Goal: Information Seeking & Learning: Learn about a topic

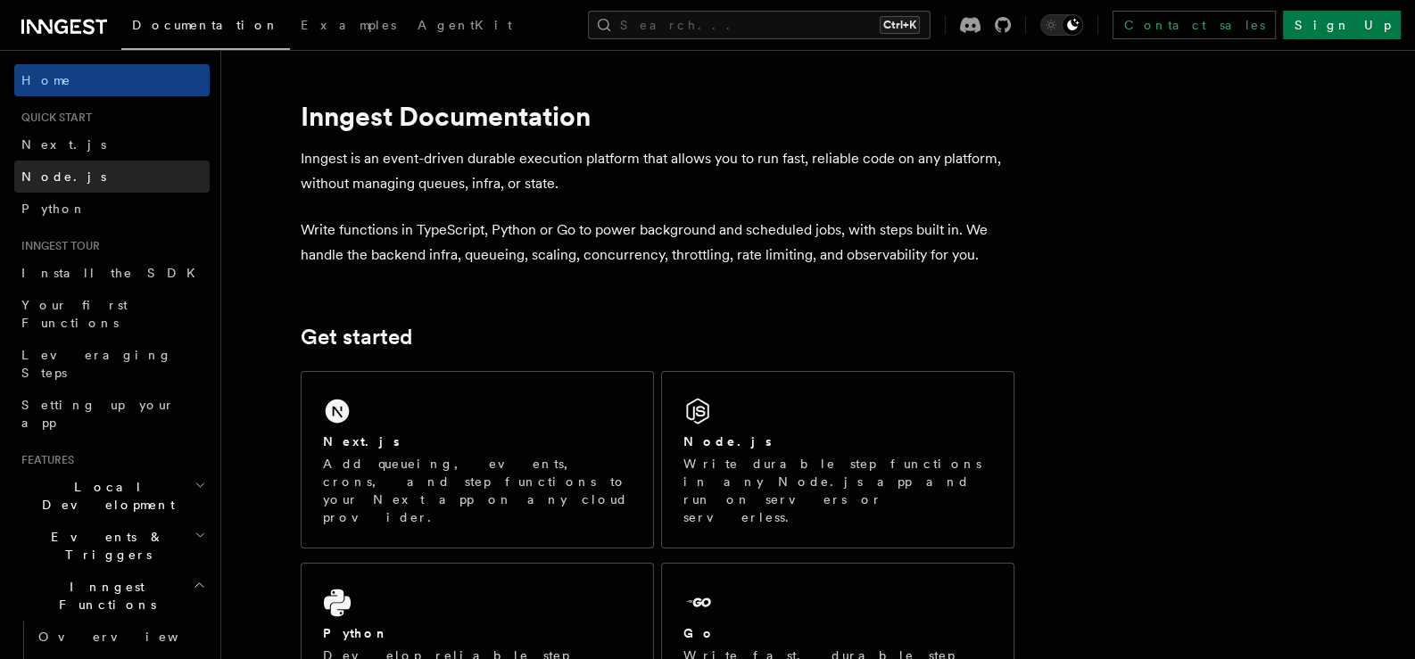
click at [54, 186] on link "Node.js" at bounding box center [111, 177] width 195 height 32
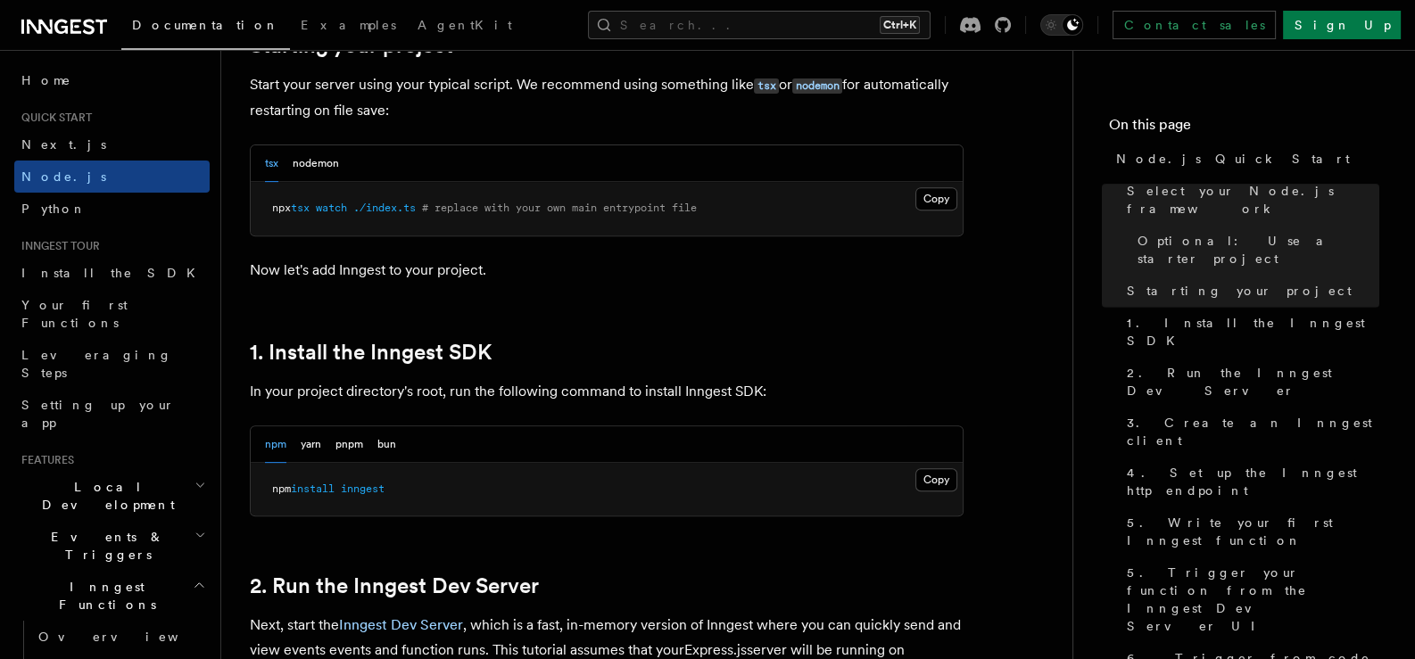
scroll to position [891, 0]
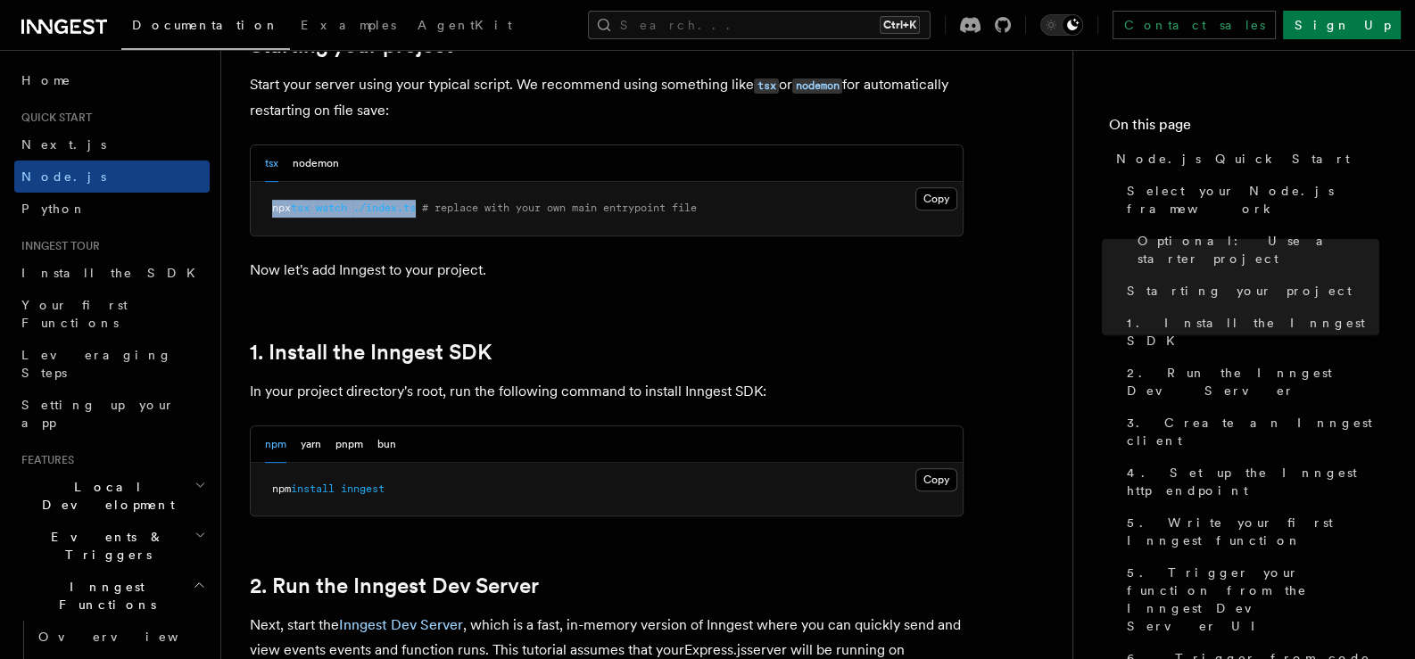
drag, startPoint x: 426, startPoint y: 202, endPoint x: 254, endPoint y: 214, distance: 172.5
click at [254, 214] on pre "npx tsx watch ./index.ts # replace with your own main entrypoint file" at bounding box center [607, 209] width 712 height 54
click at [316, 153] on button "nodemon" at bounding box center [316, 163] width 46 height 37
click at [389, 436] on button "bun" at bounding box center [386, 444] width 19 height 37
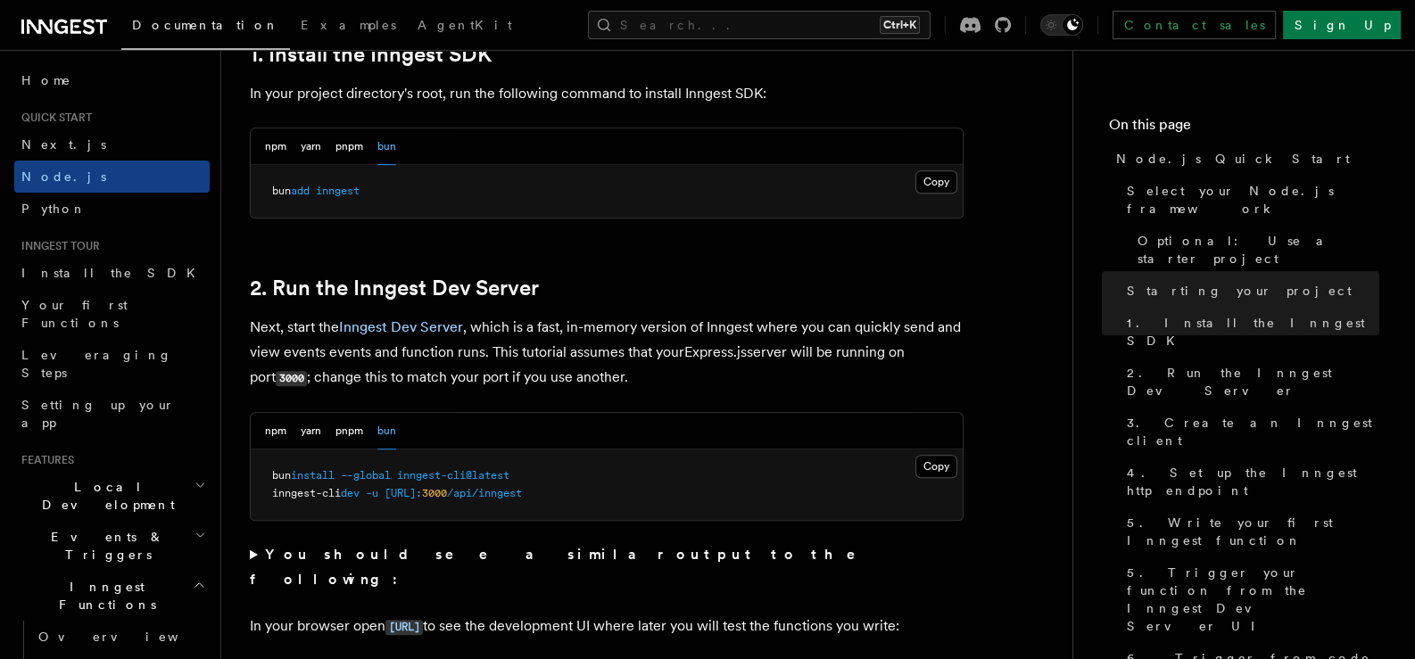
scroll to position [1486, 0]
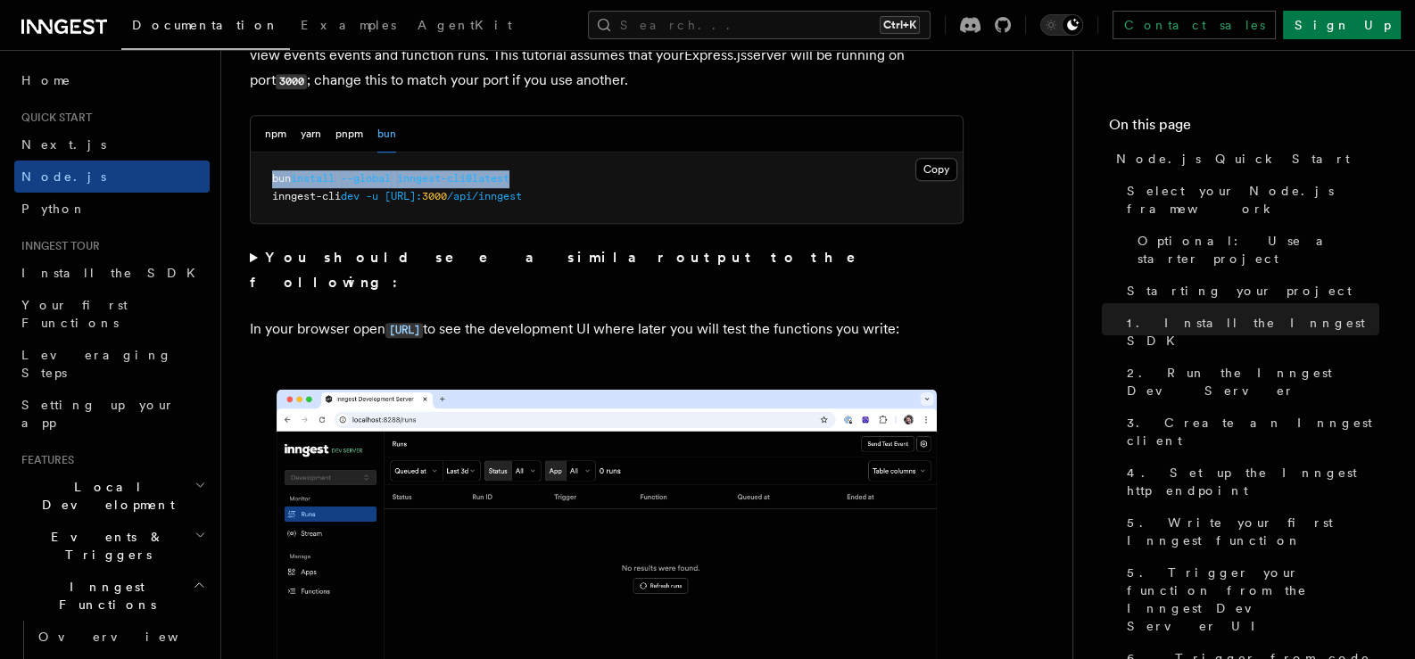
drag, startPoint x: 269, startPoint y: 185, endPoint x: 548, endPoint y: 182, distance: 279.2
click at [546, 182] on pre "bun install --global inngest-cli@latest inngest-cli dev -u [URL]: 3000 /api/inn…" at bounding box center [607, 188] width 712 height 70
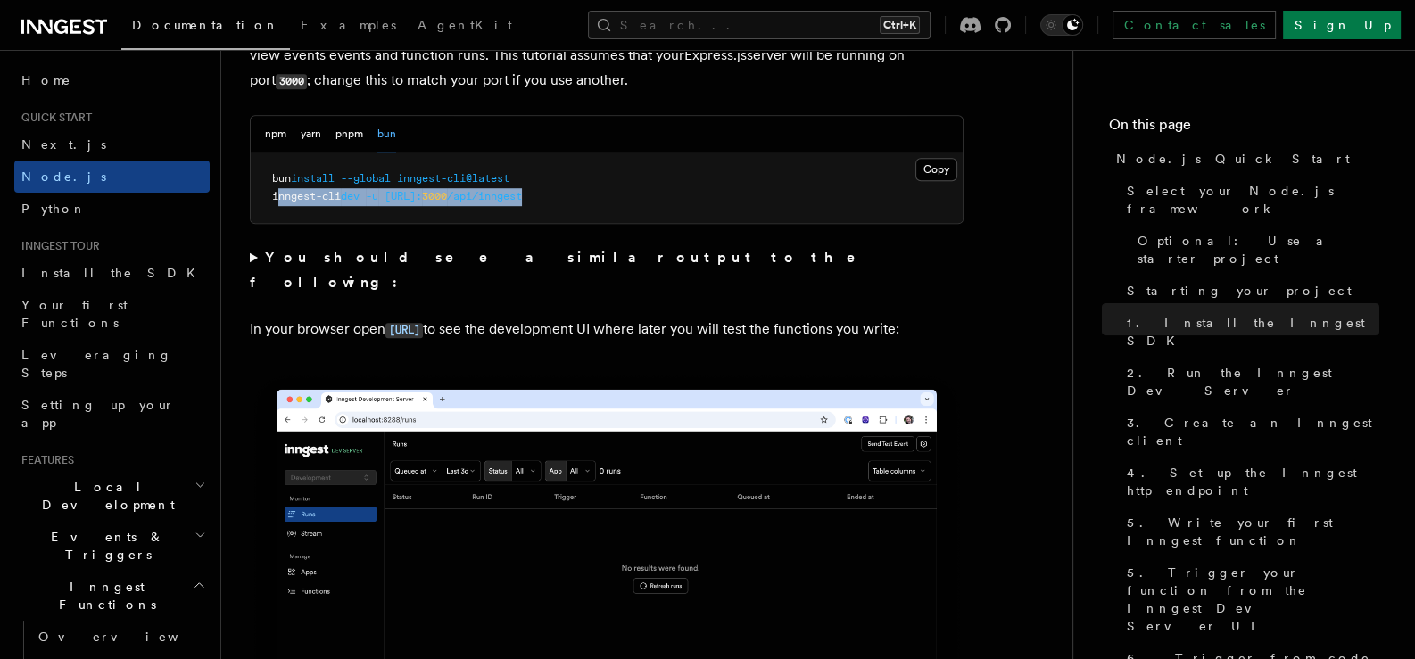
drag, startPoint x: 276, startPoint y: 199, endPoint x: 646, endPoint y: 194, distance: 369.3
click at [646, 194] on pre "bun install --global inngest-cli@latest inngest-cli dev -u [URL]: 3000 /api/inn…" at bounding box center [607, 188] width 712 height 70
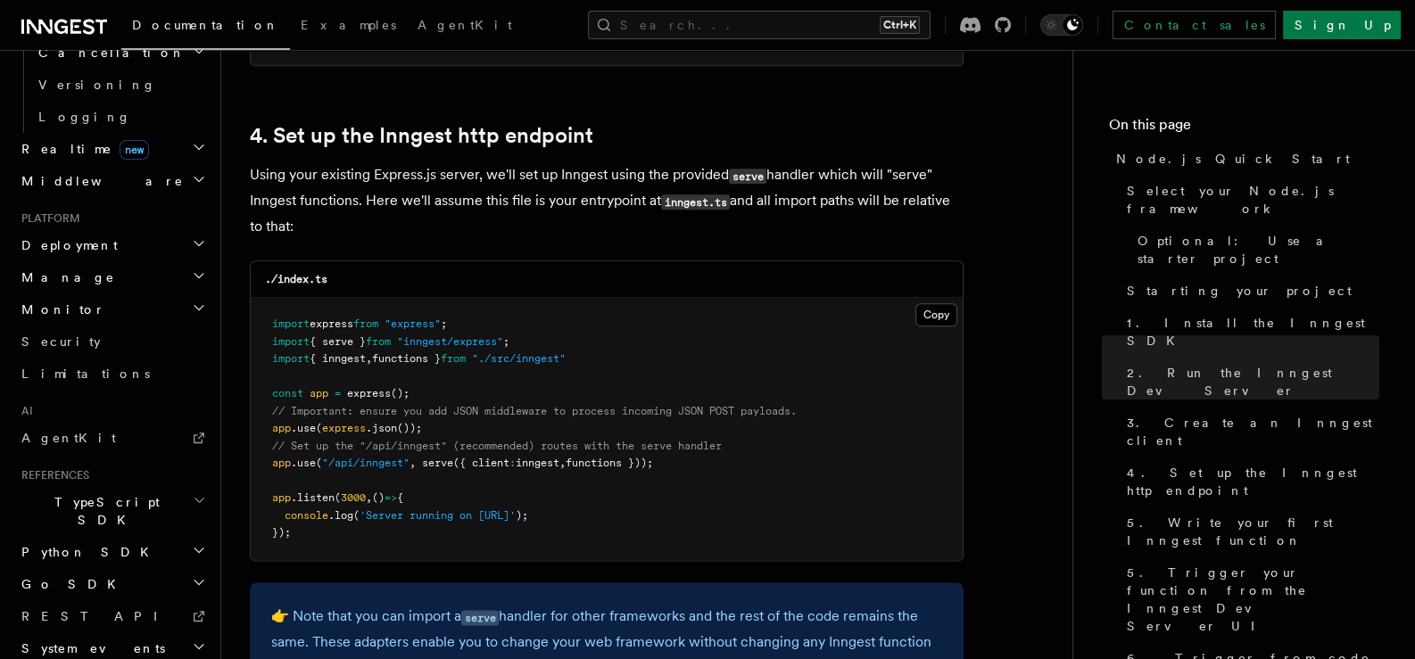
scroll to position [469, 0]
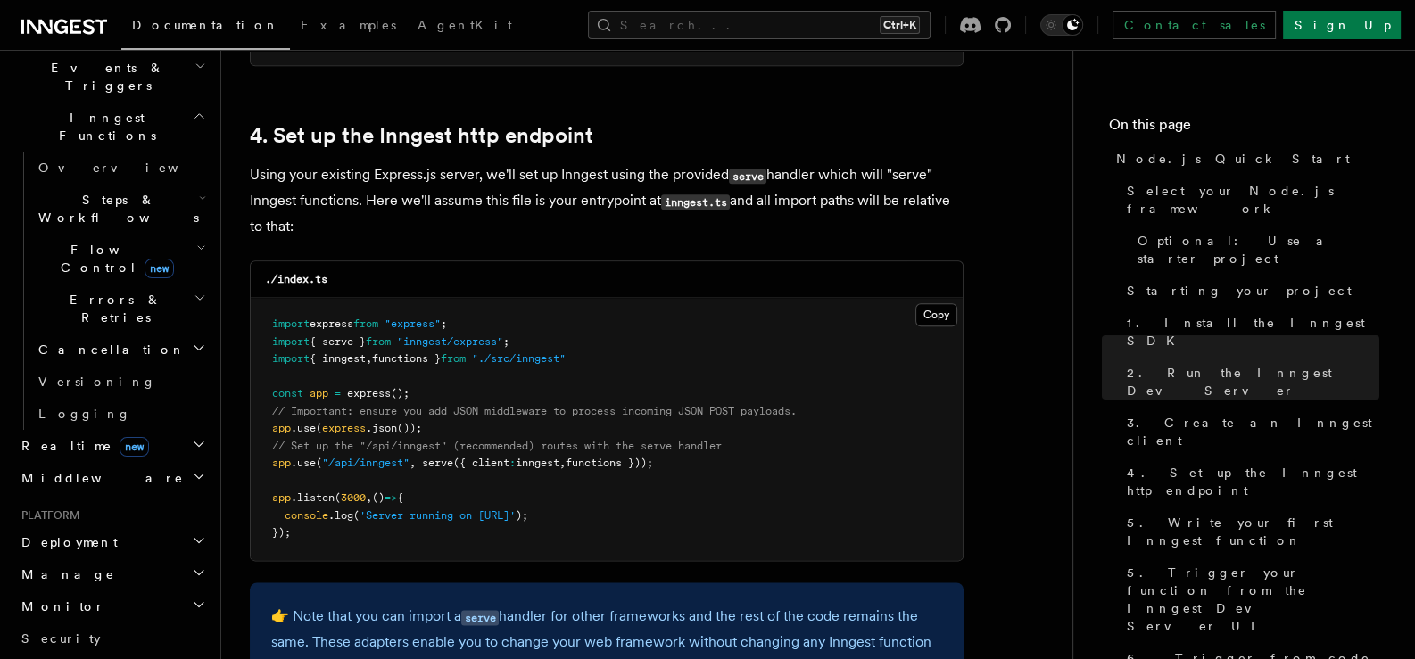
click at [192, 533] on icon "button" at bounding box center [199, 540] width 14 height 14
click at [150, 599] on span "Environments & Apps" at bounding box center [115, 615] width 154 height 32
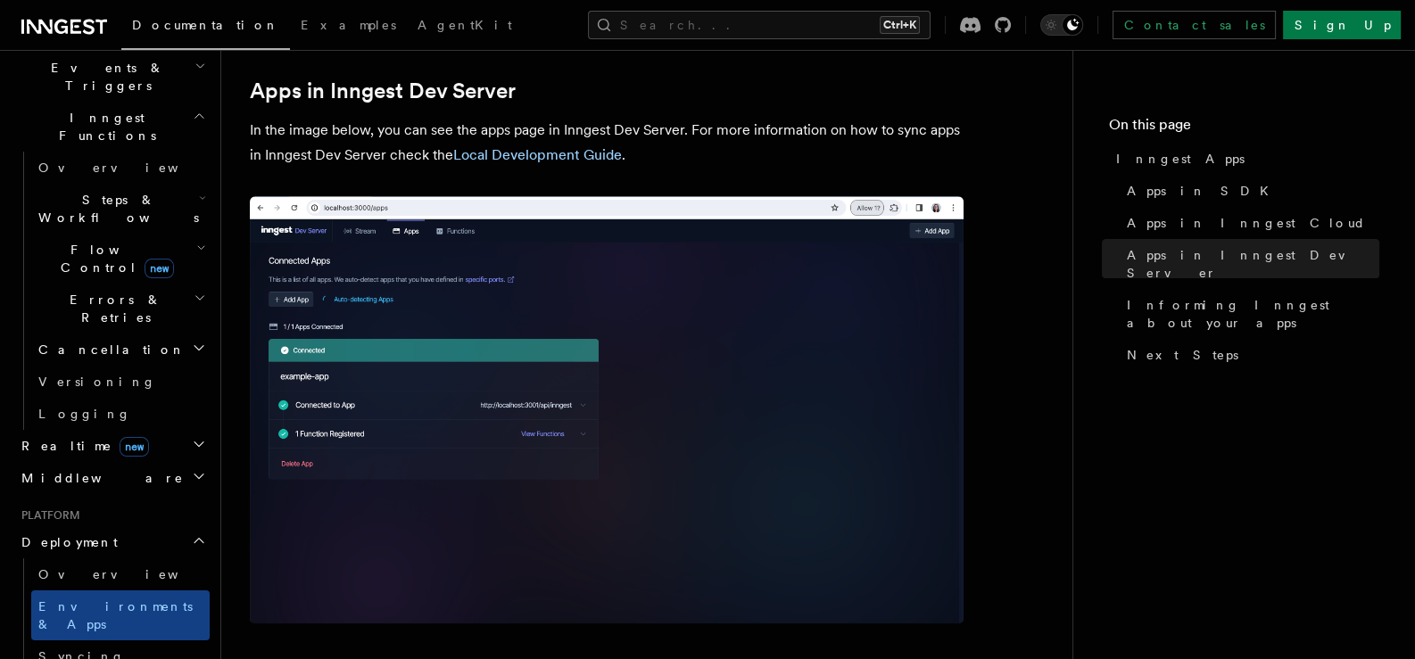
scroll to position [2973, 0]
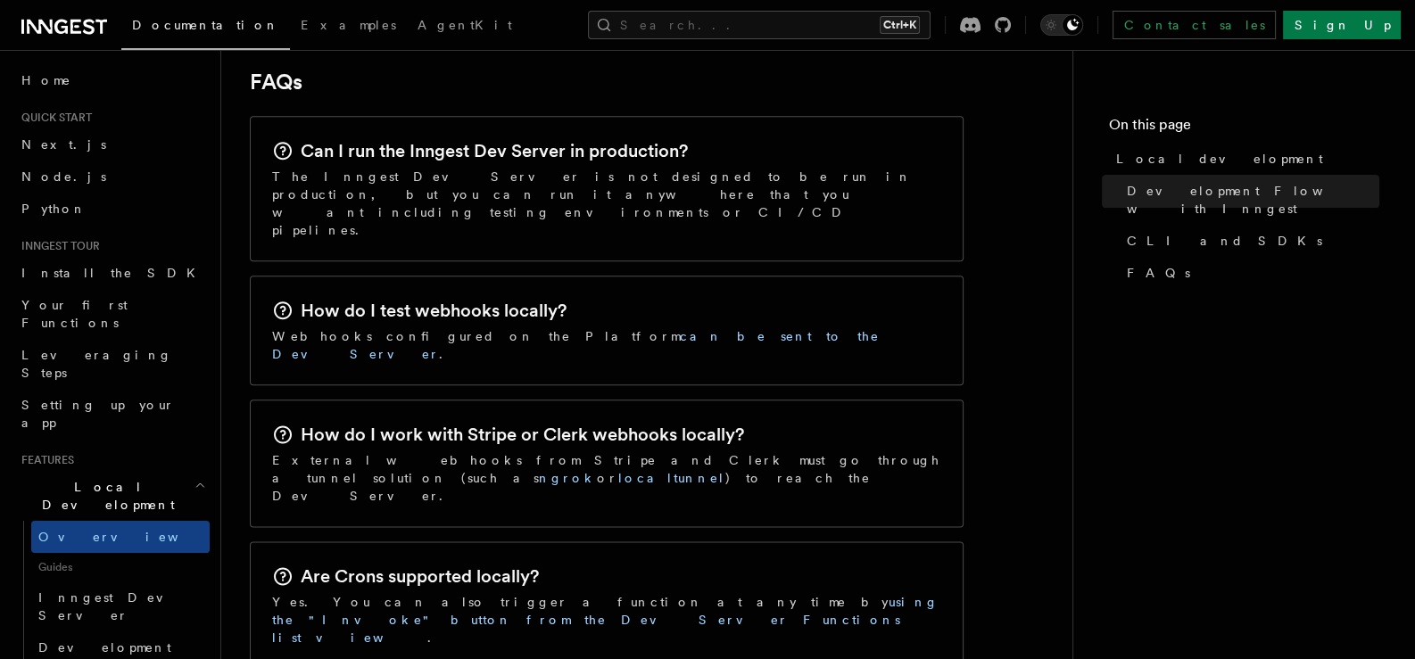
scroll to position [2973, 0]
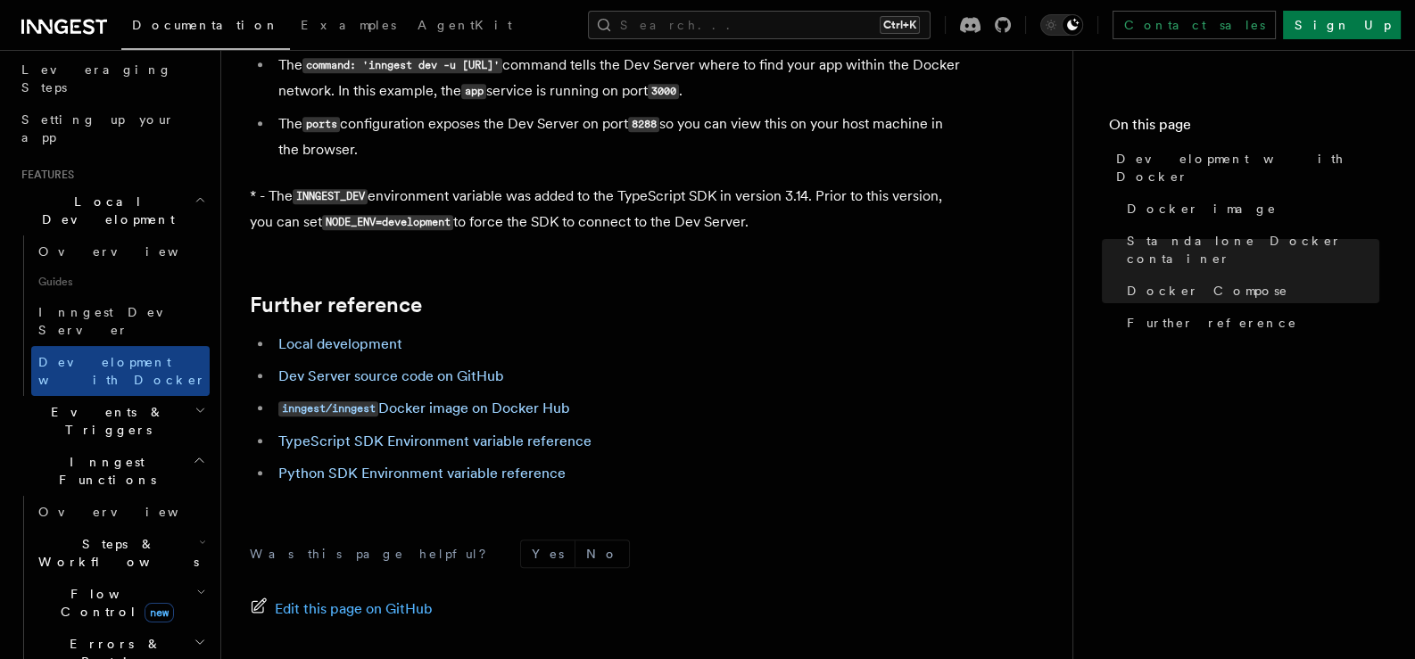
scroll to position [297, 0]
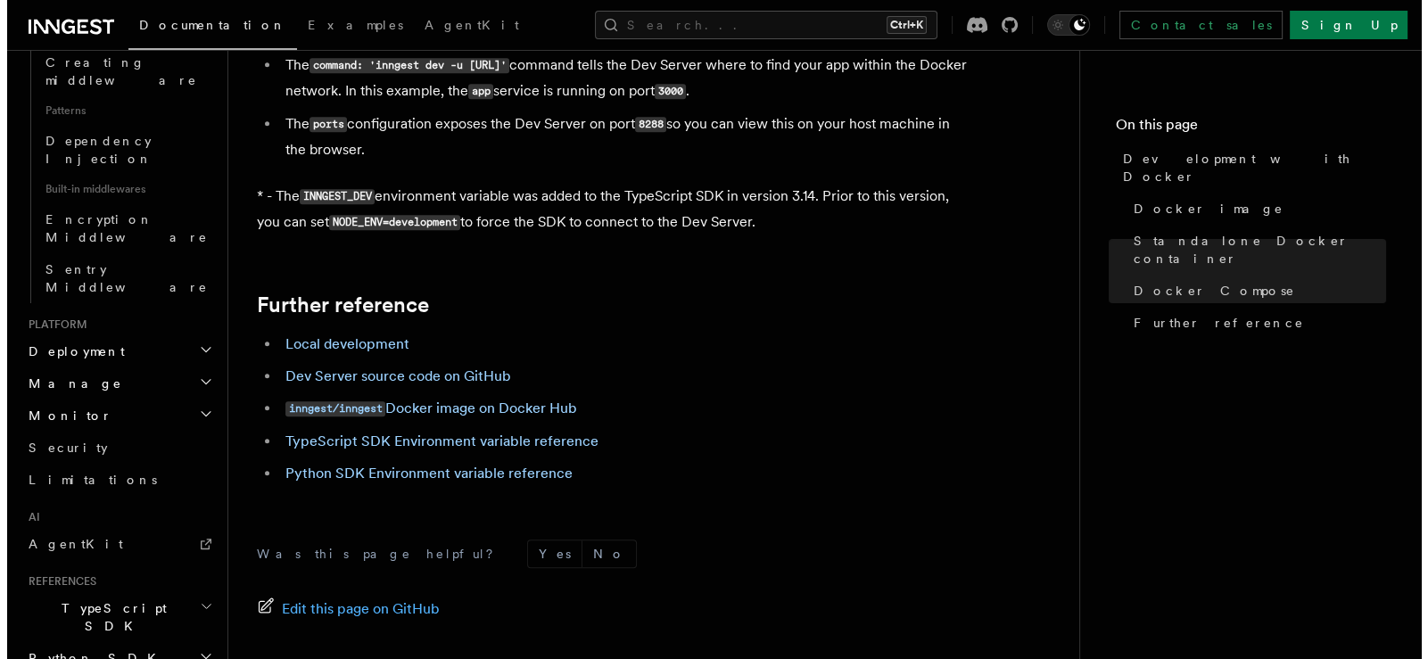
scroll to position [515, 0]
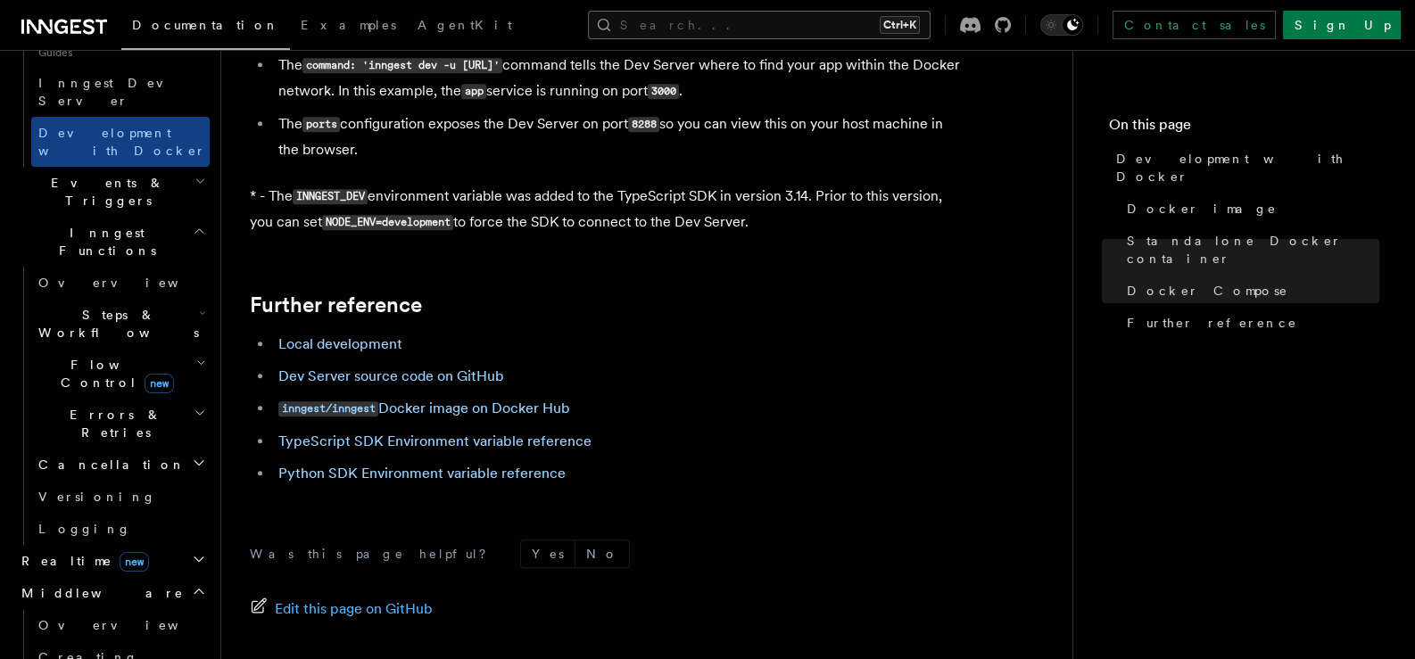
click at [813, 23] on button "Search... Ctrl+K" at bounding box center [759, 25] width 342 height 29
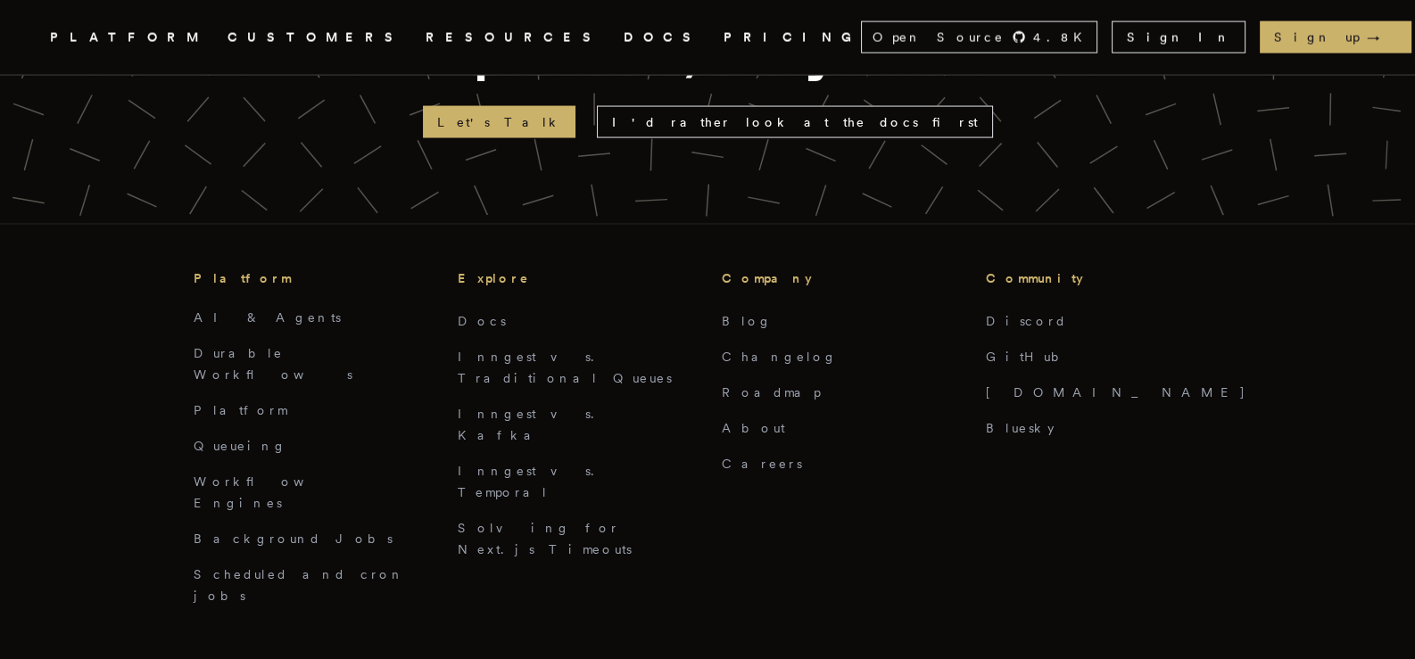
scroll to position [4756, 0]
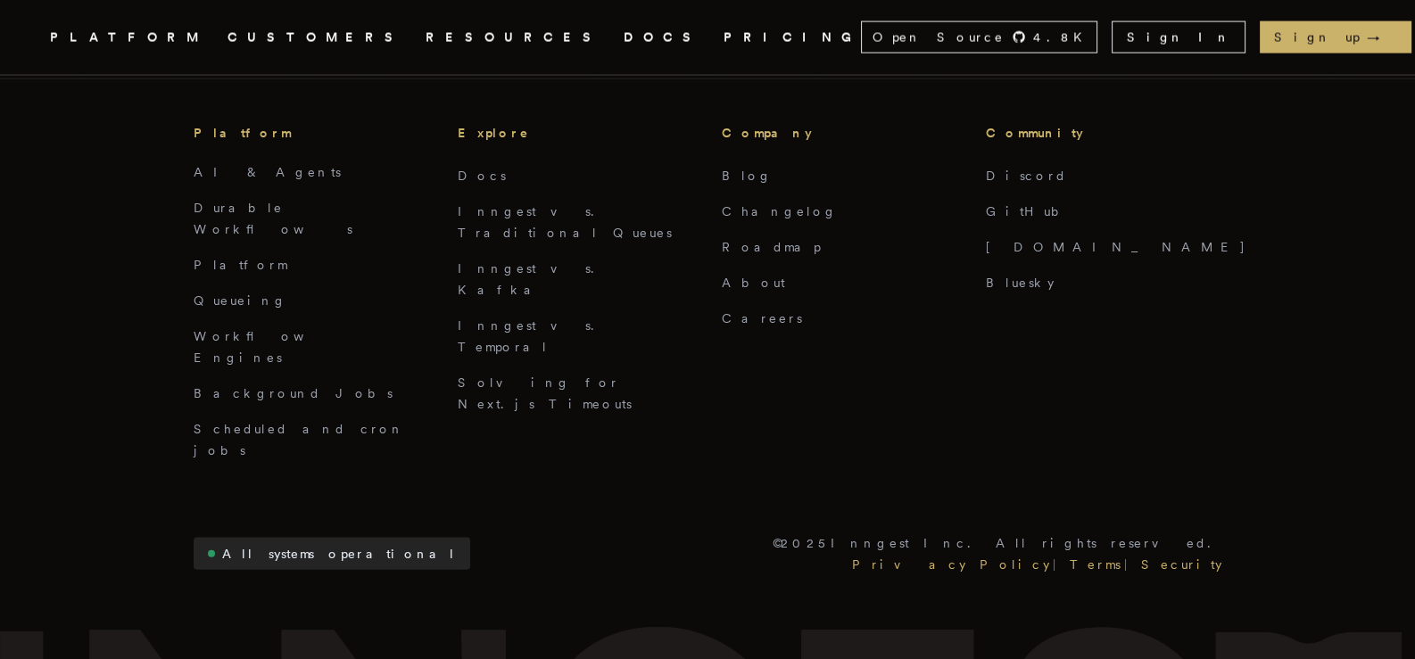
click at [623, 37] on link "DOCS" at bounding box center [662, 38] width 78 height 22
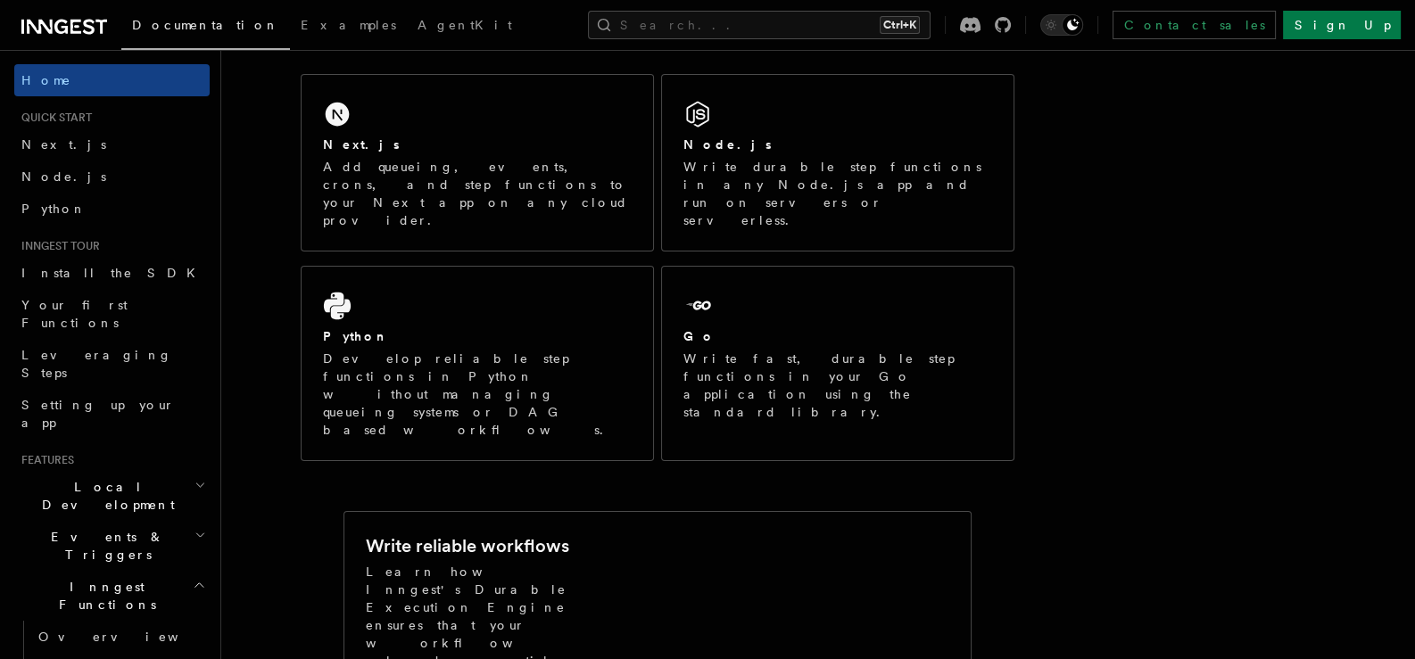
scroll to position [297, 0]
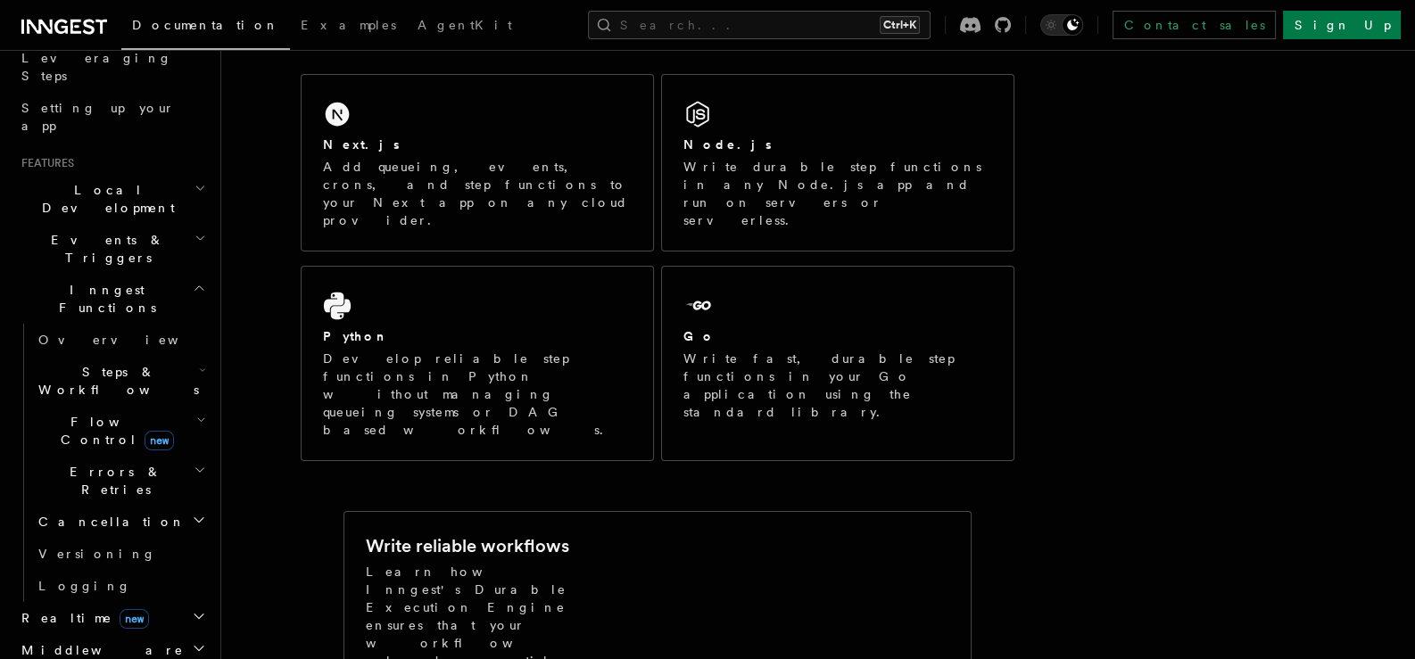
click at [194, 181] on icon "button" at bounding box center [200, 188] width 12 height 14
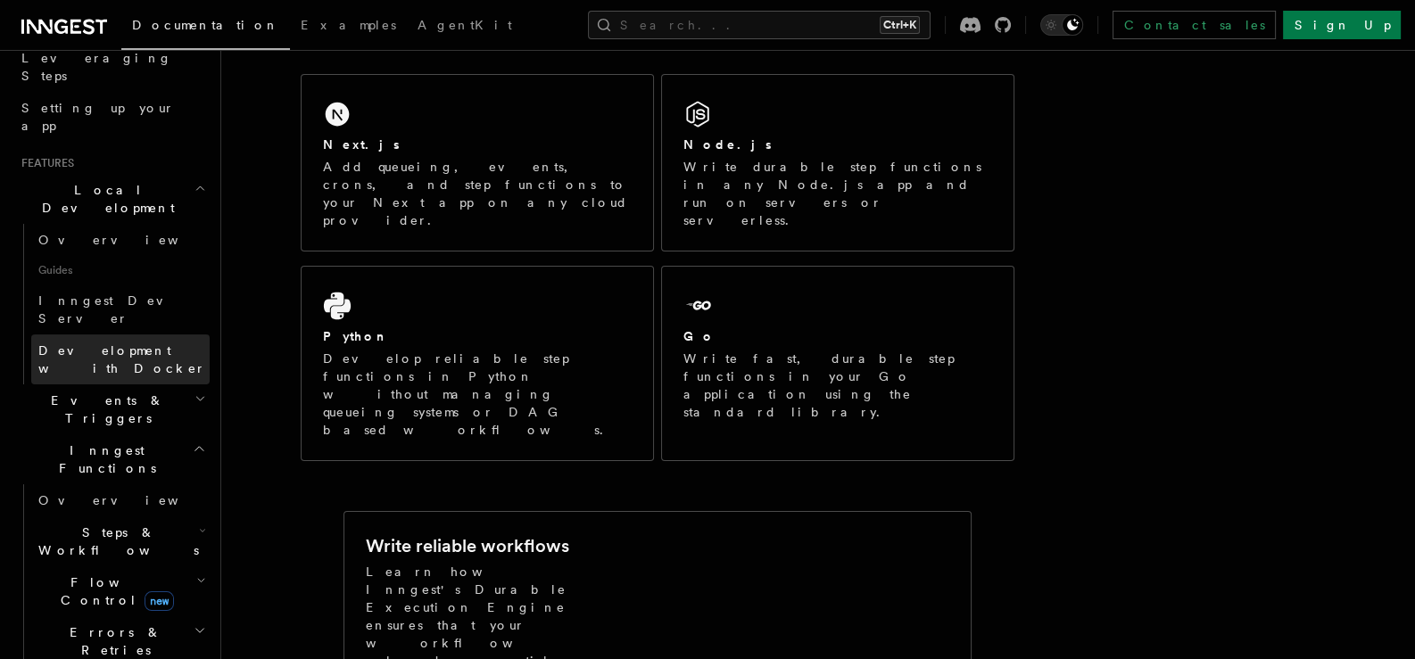
click at [142, 343] on span "Development with Docker" at bounding box center [122, 359] width 168 height 32
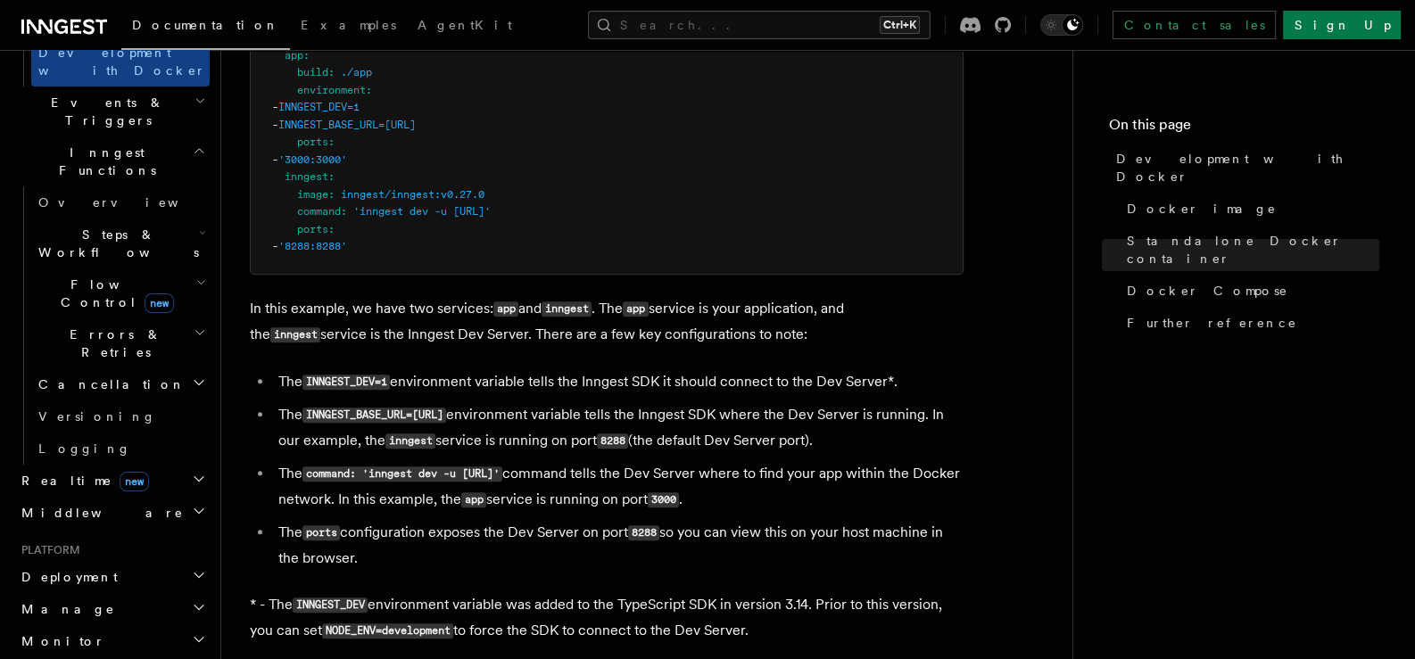
scroll to position [594, 0]
click at [192, 569] on icon "button" at bounding box center [199, 576] width 14 height 14
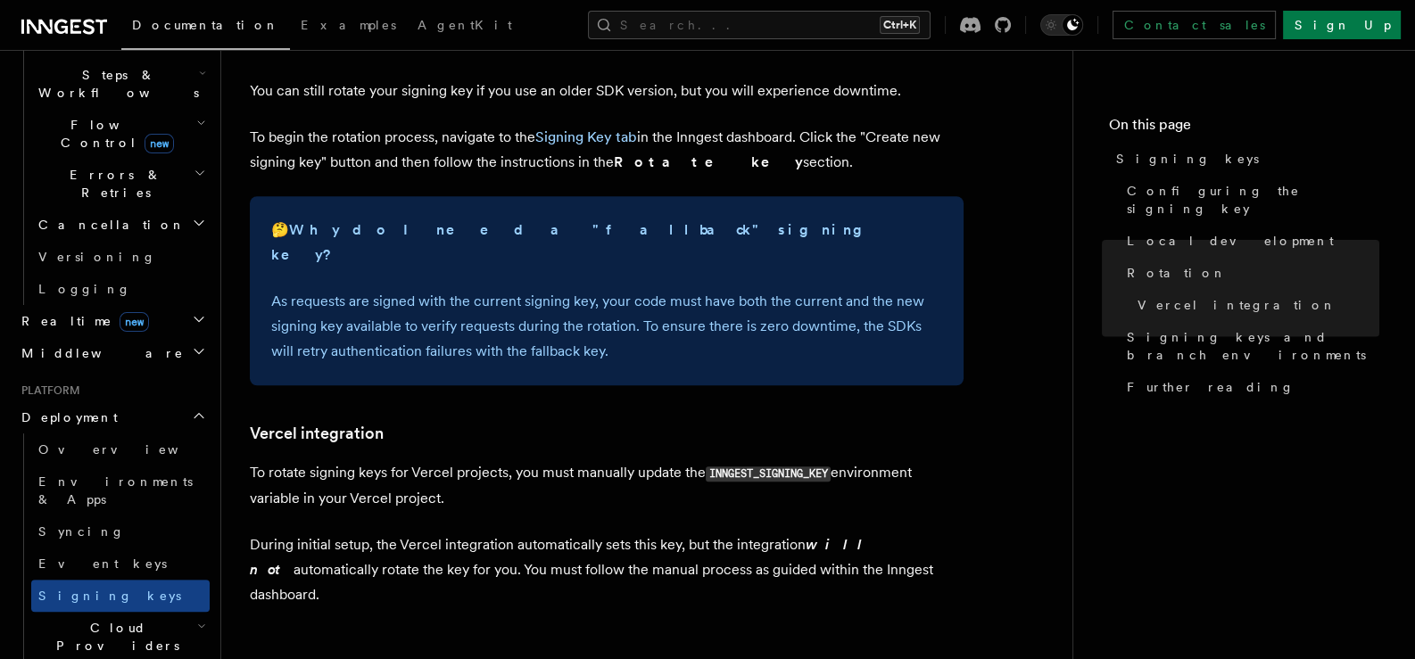
scroll to position [2034, 0]
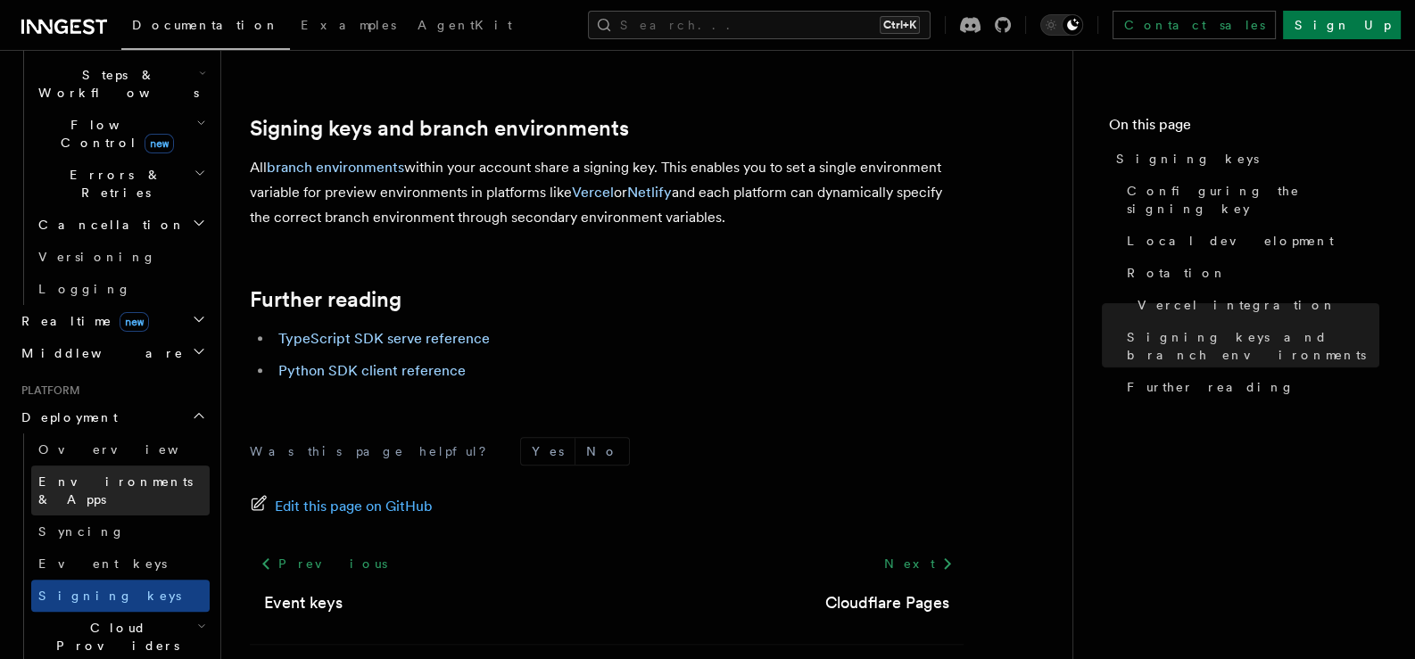
click at [100, 474] on span "Environments & Apps" at bounding box center [115, 490] width 154 height 32
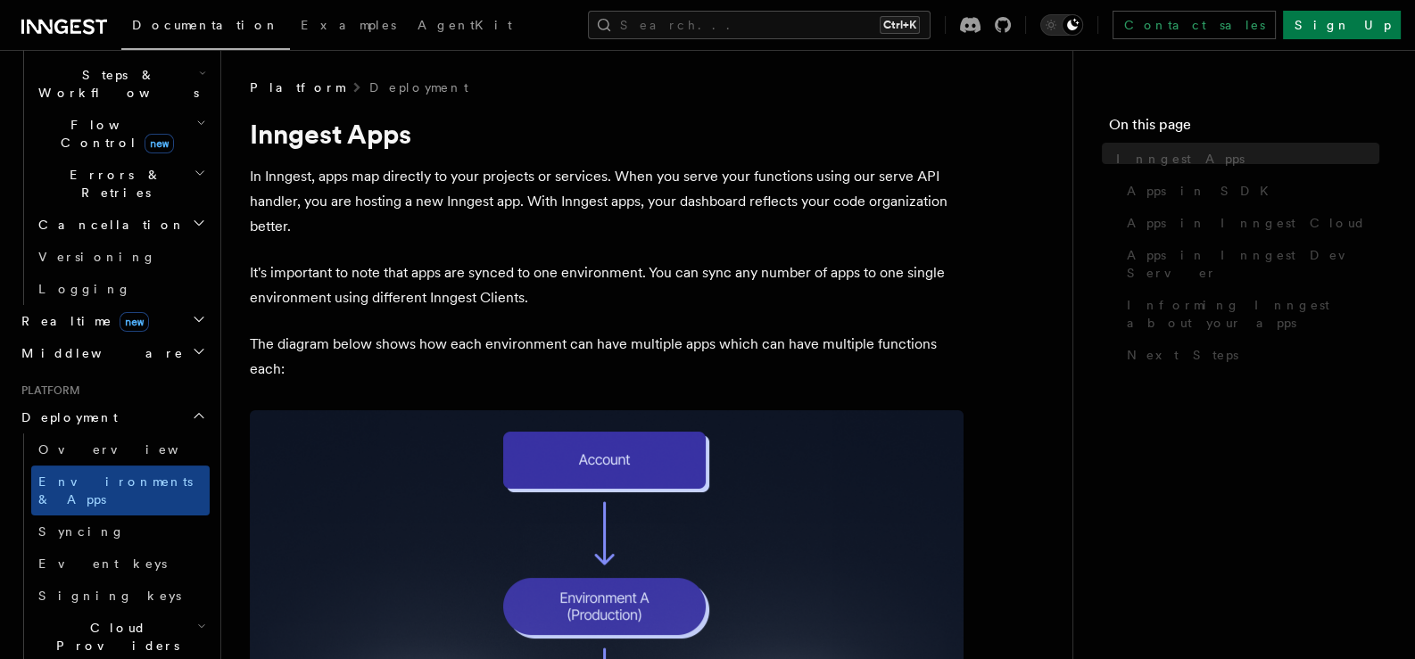
click at [100, 474] on span "Environments & Apps" at bounding box center [115, 490] width 154 height 32
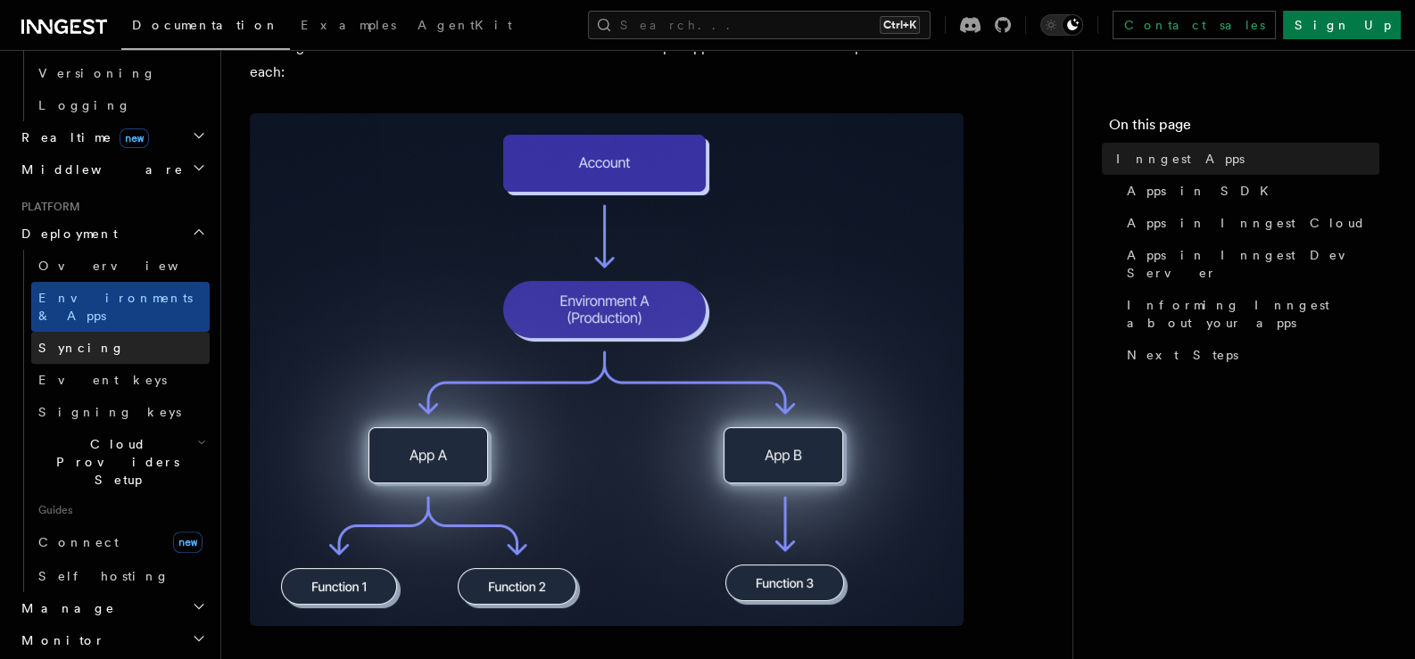
scroll to position [891, 0]
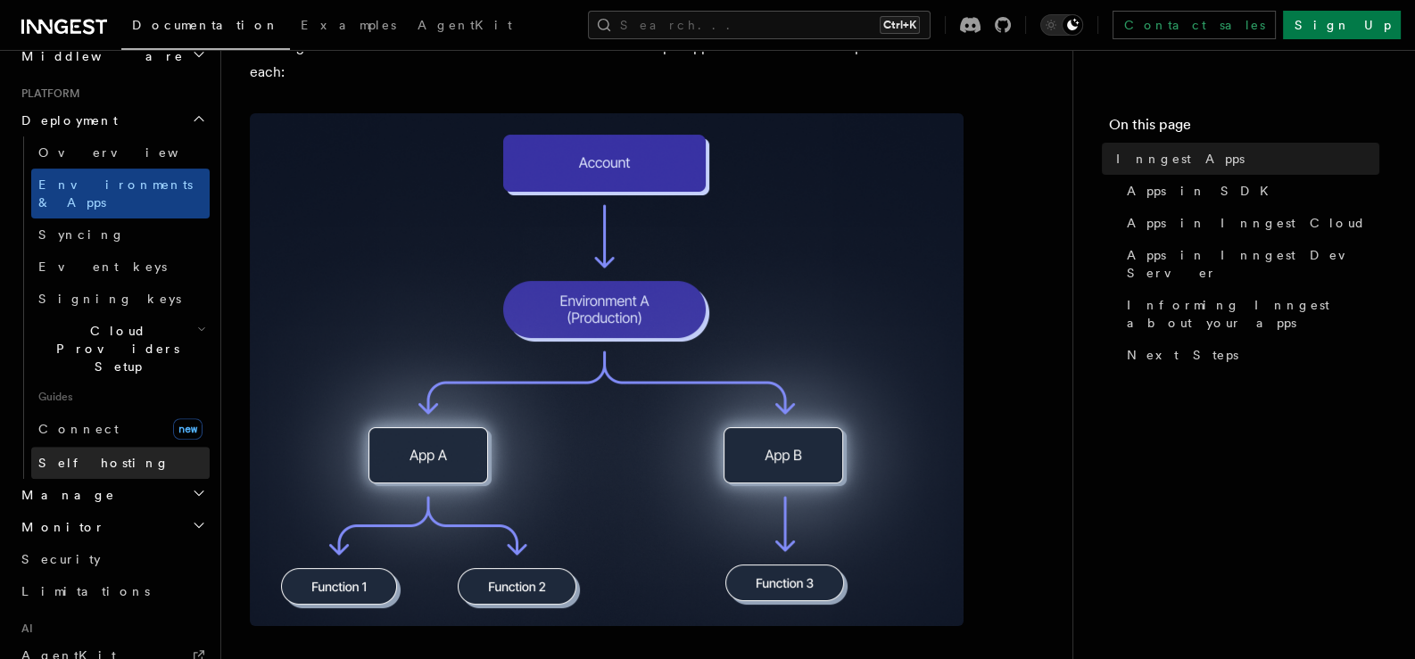
click at [123, 447] on link "Self hosting" at bounding box center [120, 463] width 178 height 32
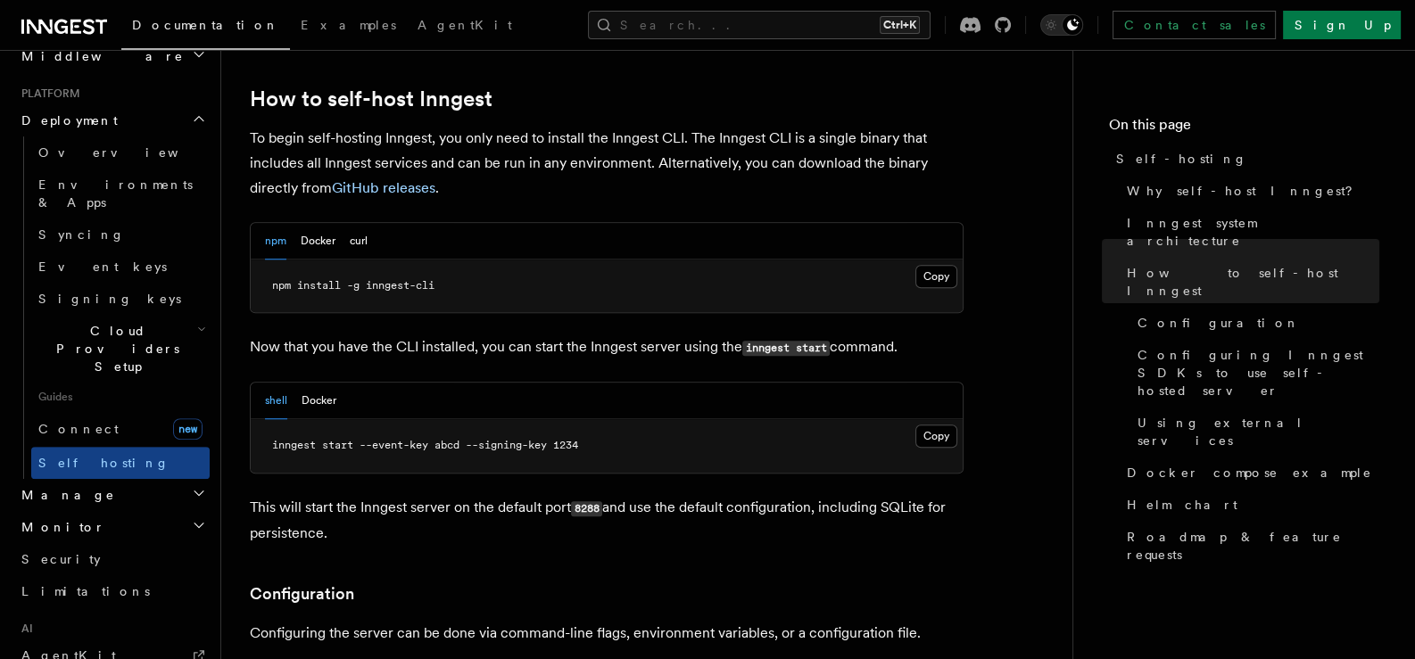
scroll to position [1783, 0]
click at [305, 384] on button "Docker" at bounding box center [318, 402] width 35 height 37
drag, startPoint x: 495, startPoint y: 422, endPoint x: 519, endPoint y: 425, distance: 24.3
click at [519, 425] on pre "docker run -p 8288:8288 -p 8289:8289 -e INNGEST_EVENT_KEY=abcd -e INNGEST_SIGNI…" at bounding box center [607, 447] width 712 height 54
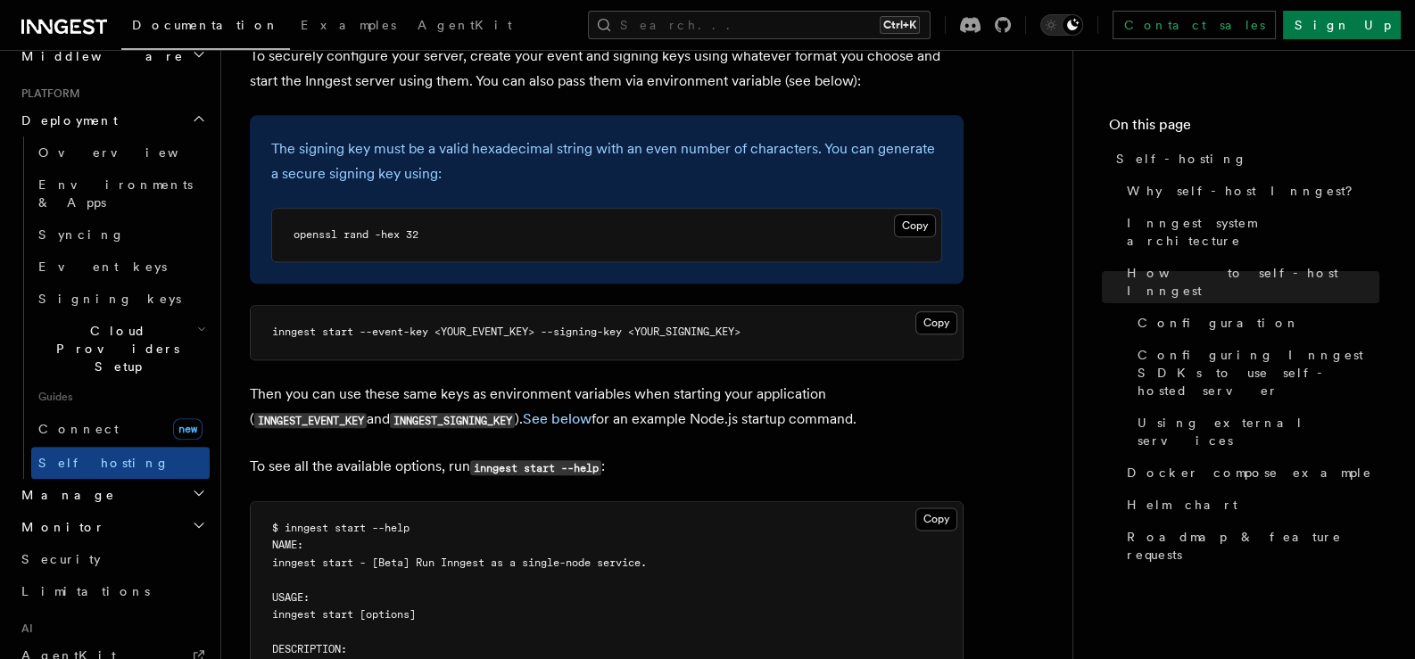
scroll to position [2676, 0]
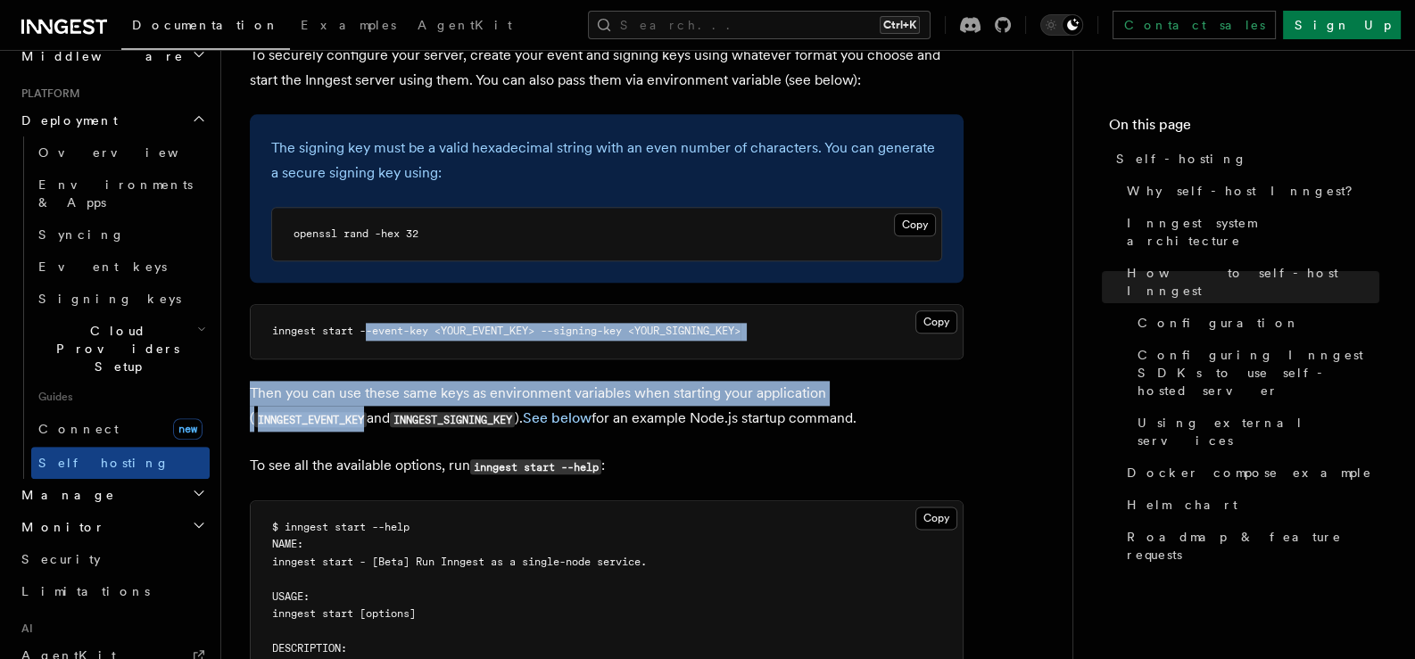
drag, startPoint x: 370, startPoint y: 302, endPoint x: 981, endPoint y: 351, distance: 612.9
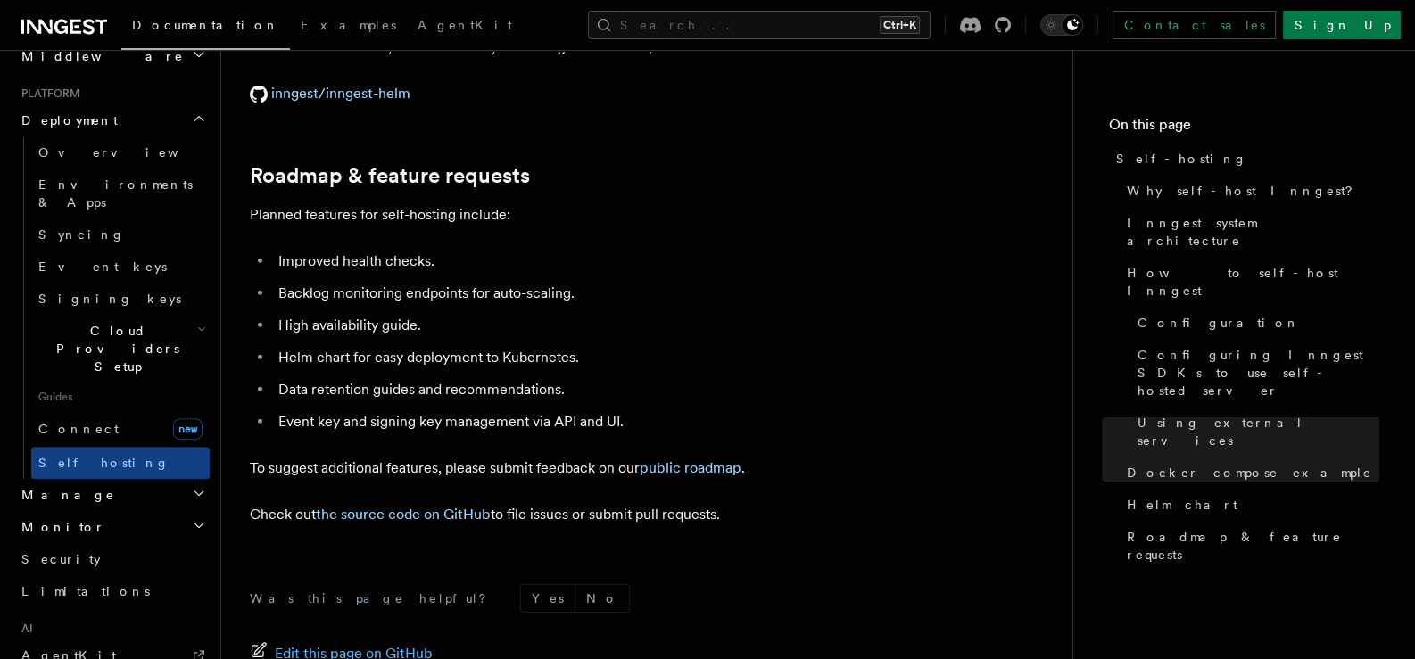
scroll to position [6837, 0]
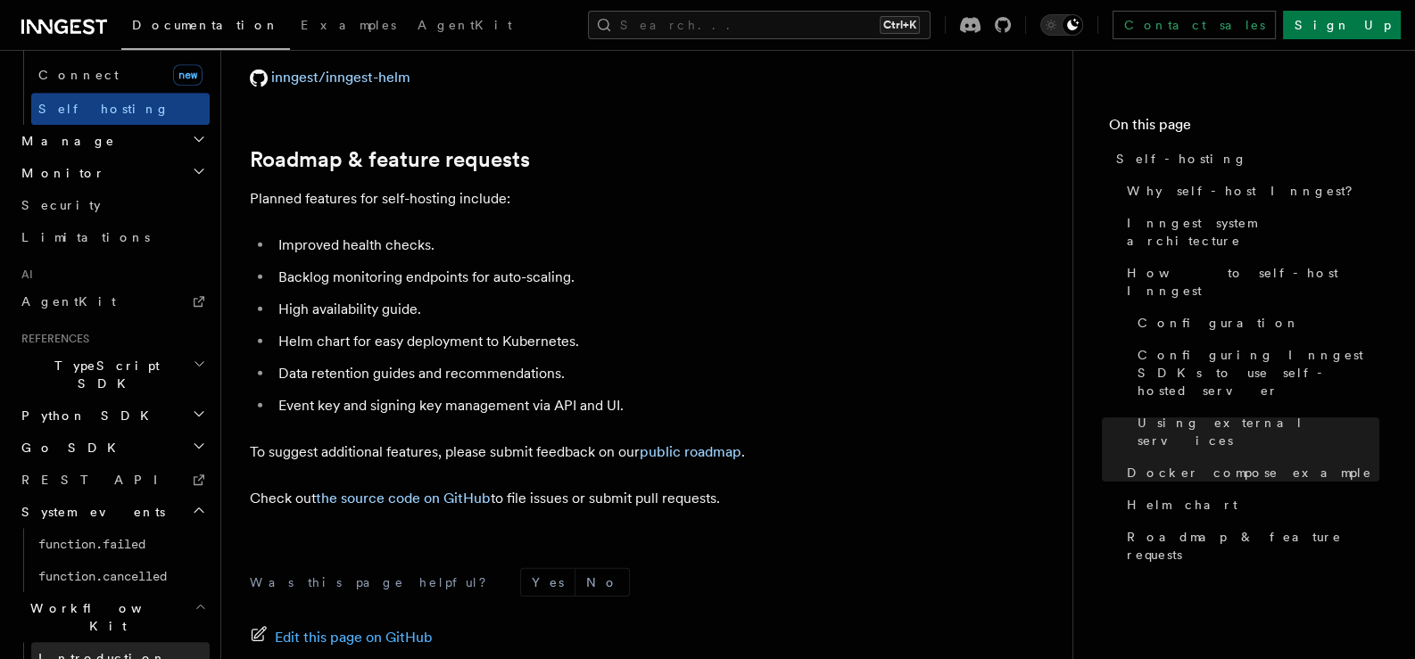
scroll to position [1280, 0]
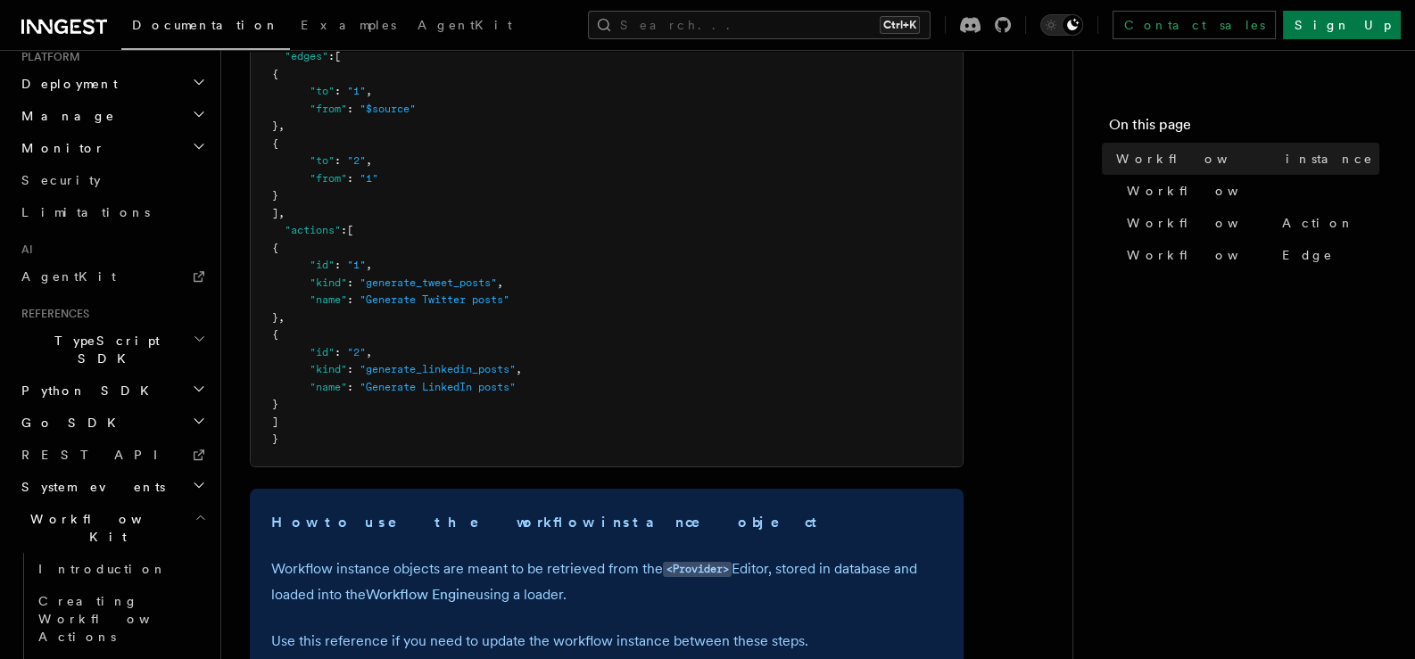
scroll to position [297, 0]
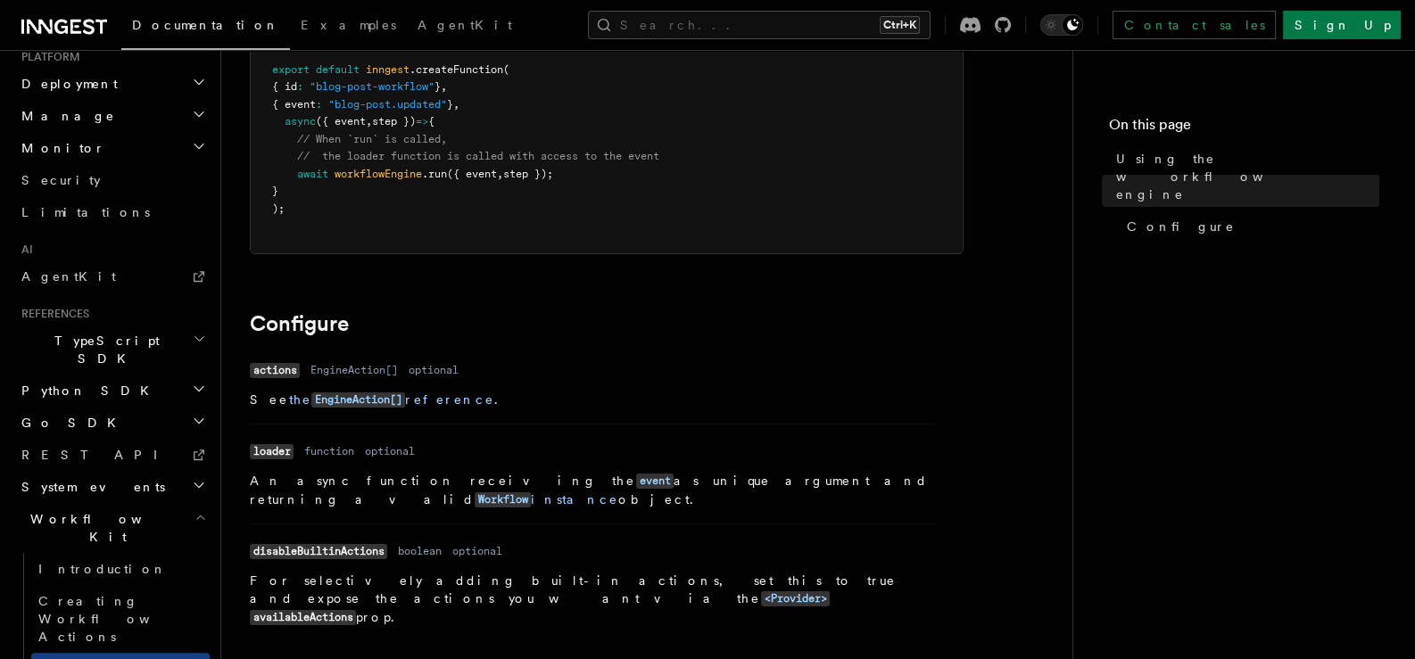
scroll to position [431, 0]
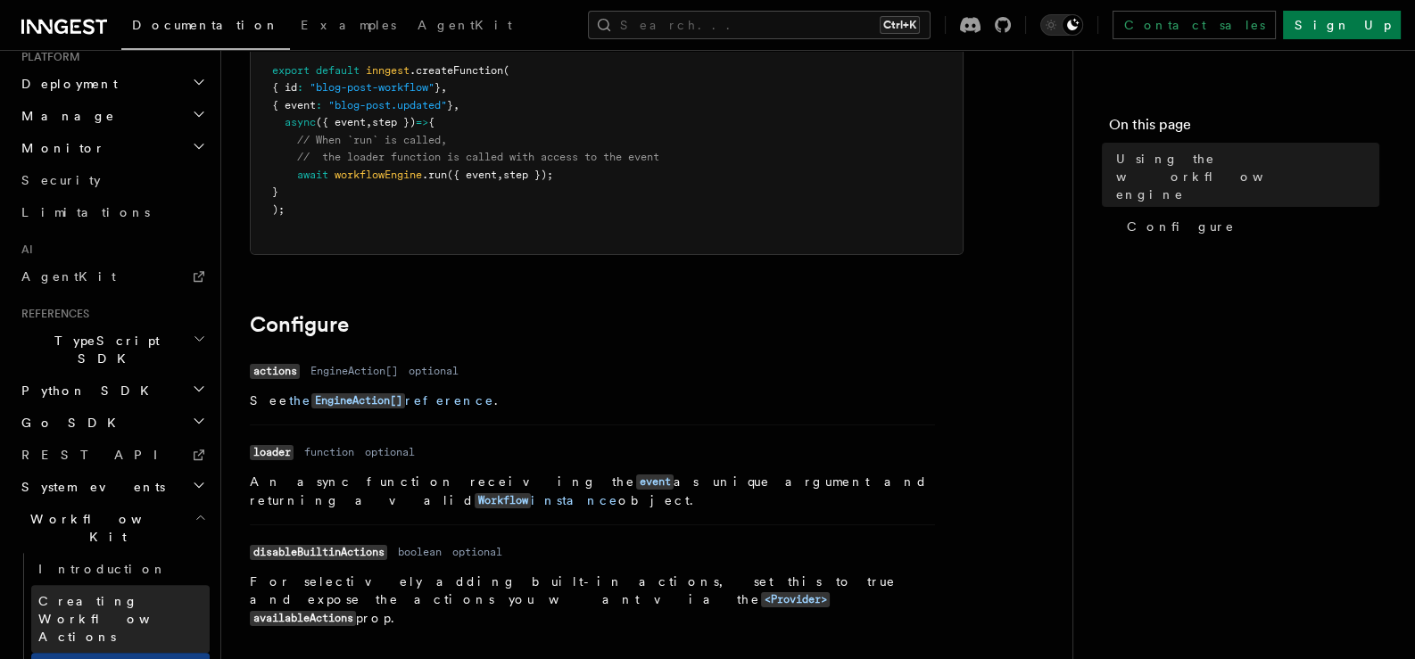
click at [136, 585] on link "Creating Workflow Actions" at bounding box center [120, 619] width 178 height 68
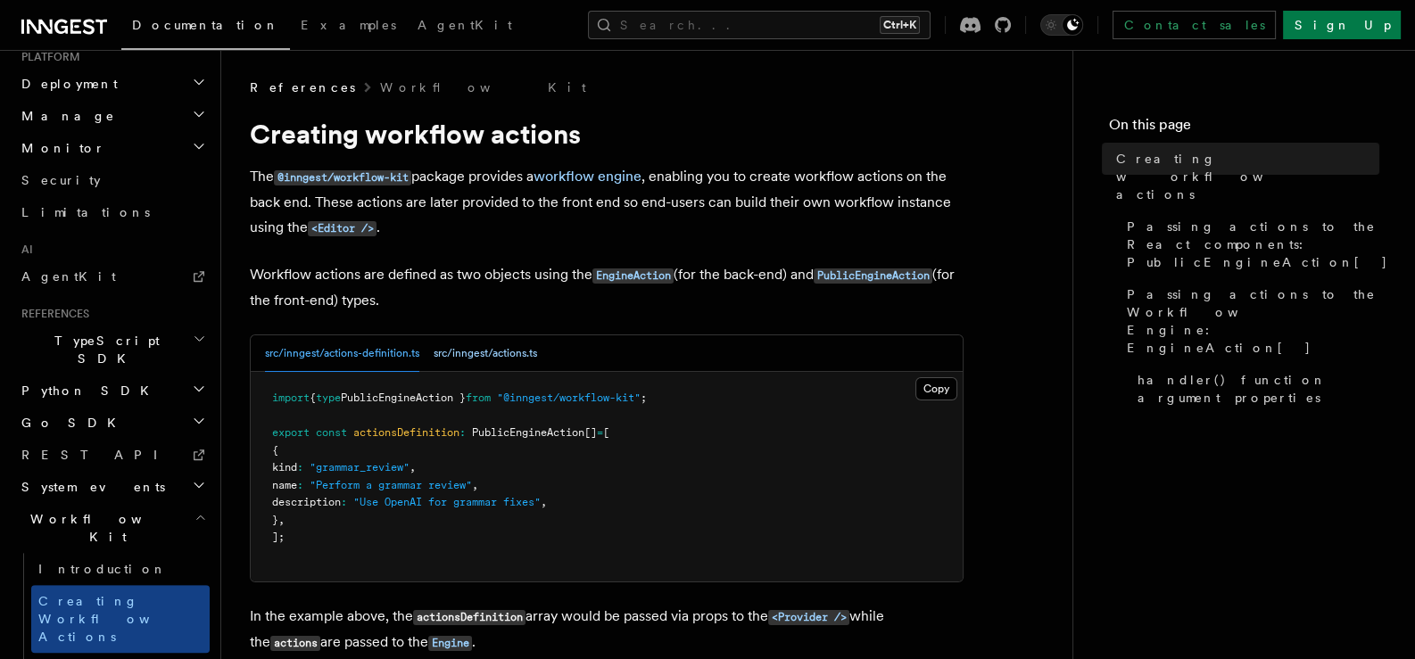
click at [473, 347] on button "src/inngest/actions.ts" at bounding box center [484, 353] width 103 height 37
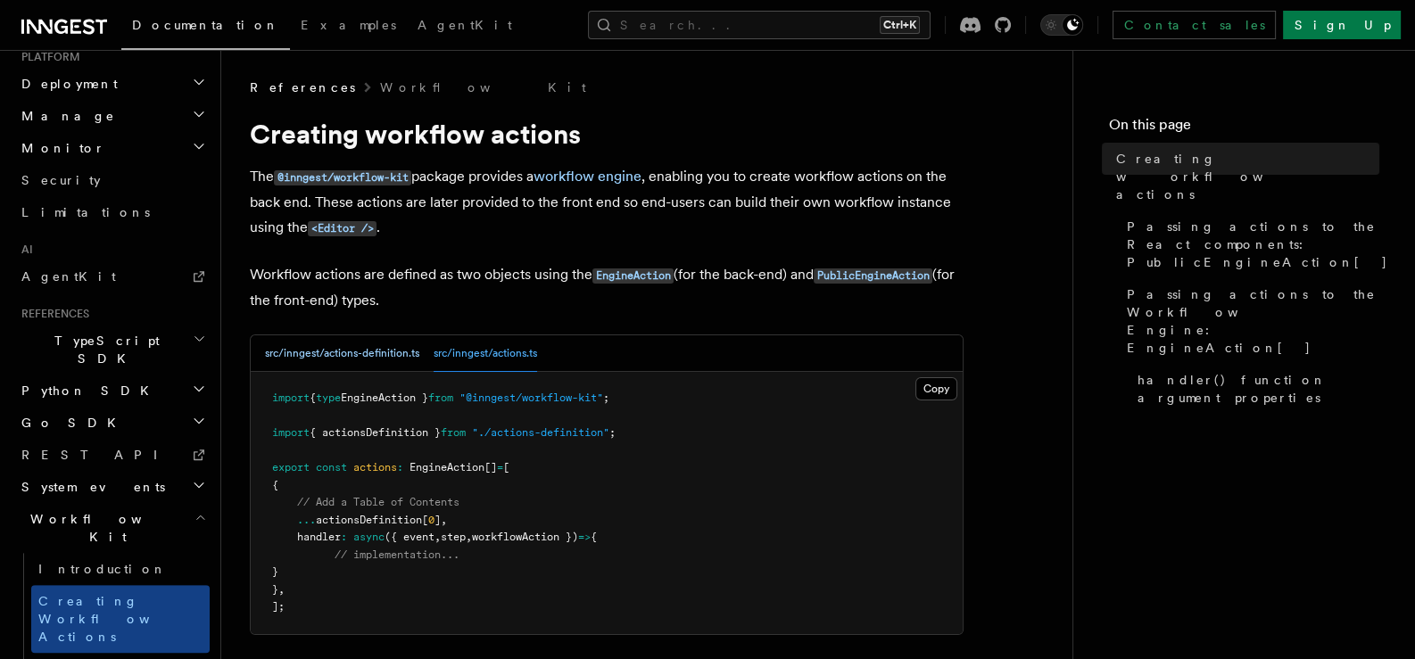
click at [356, 360] on button "src/inngest/actions-definition.ts" at bounding box center [342, 353] width 154 height 37
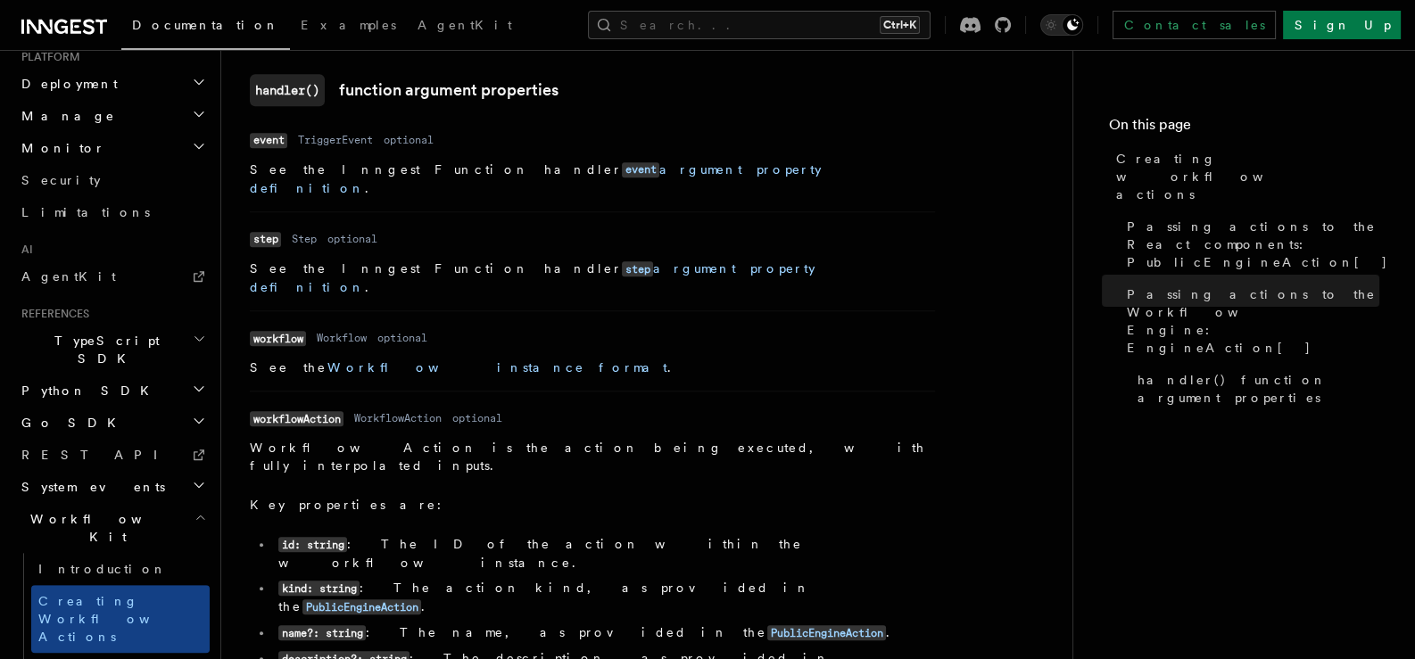
scroll to position [2676, 0]
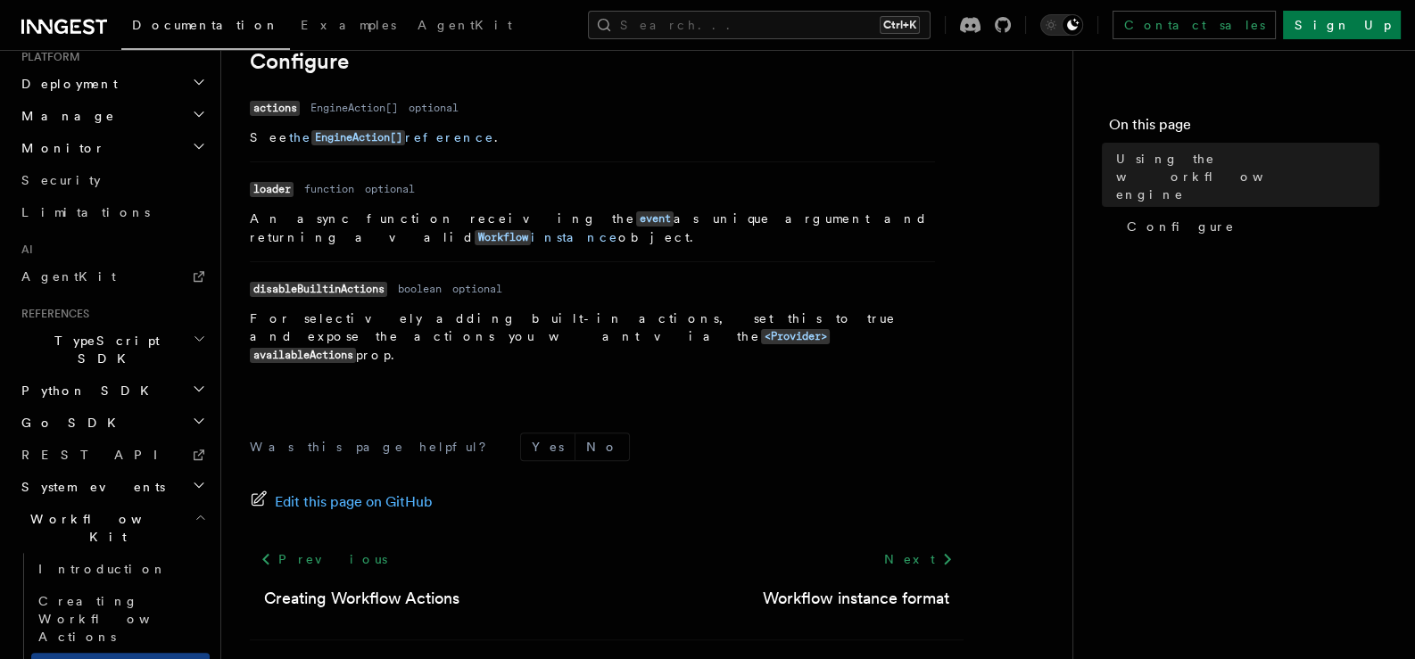
scroll to position [728, 0]
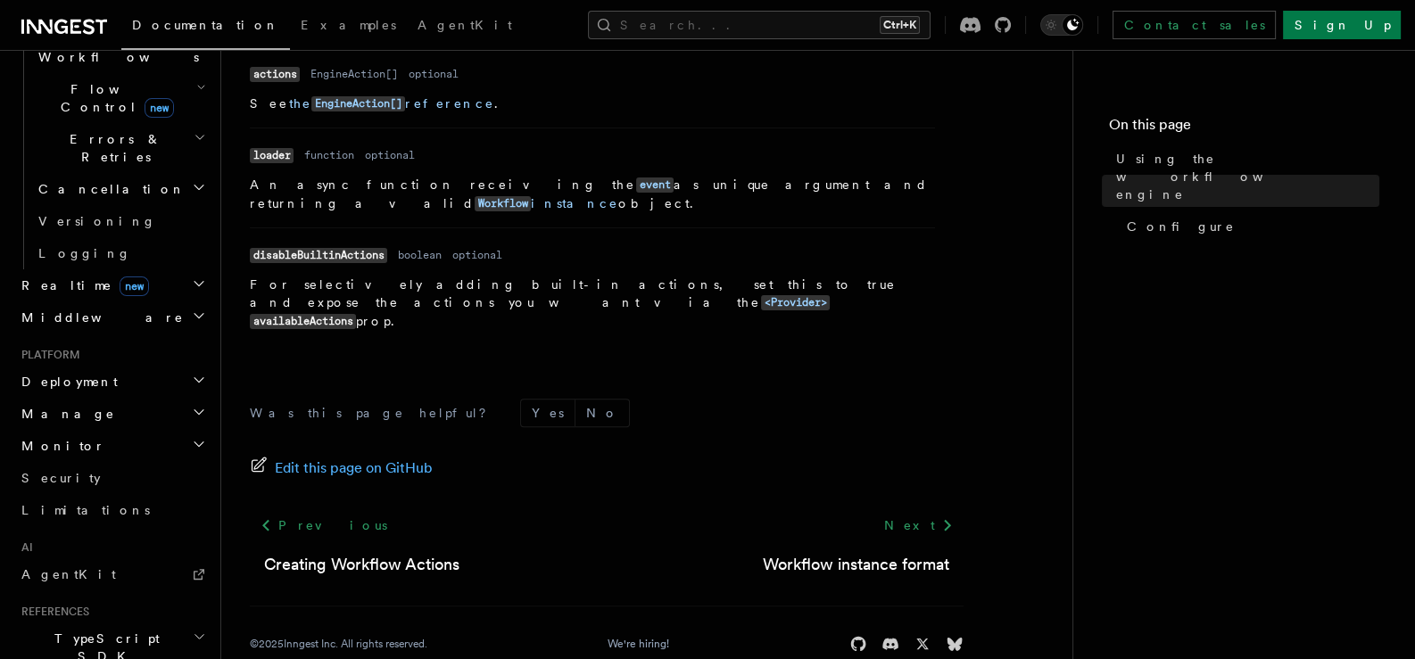
scroll to position [928, 0]
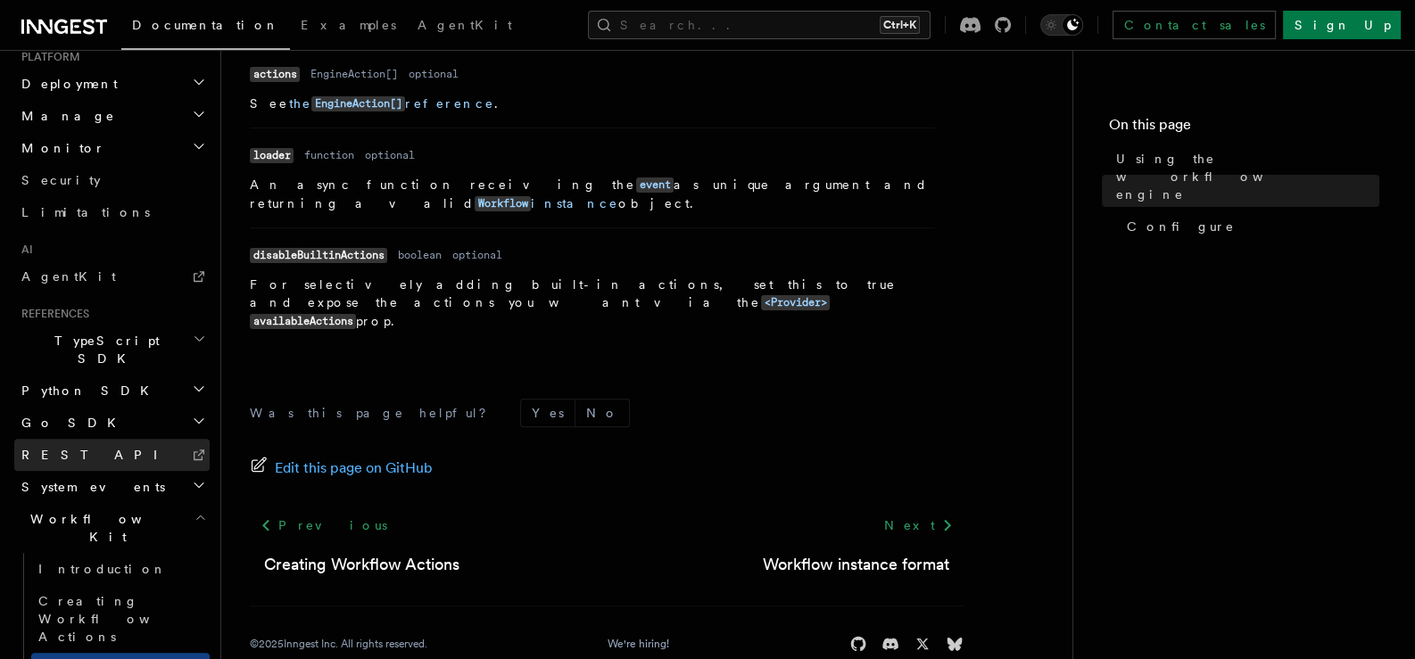
click at [91, 439] on link "REST API" at bounding box center [111, 455] width 195 height 32
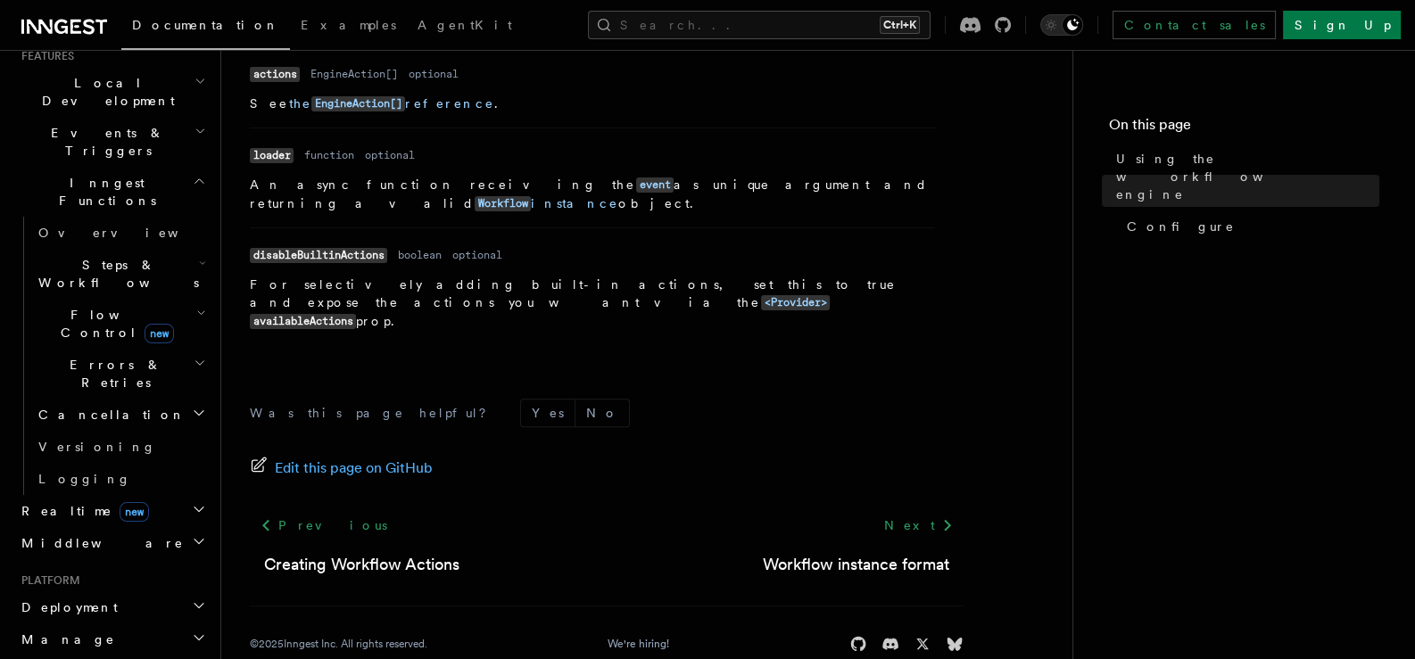
scroll to position [333, 0]
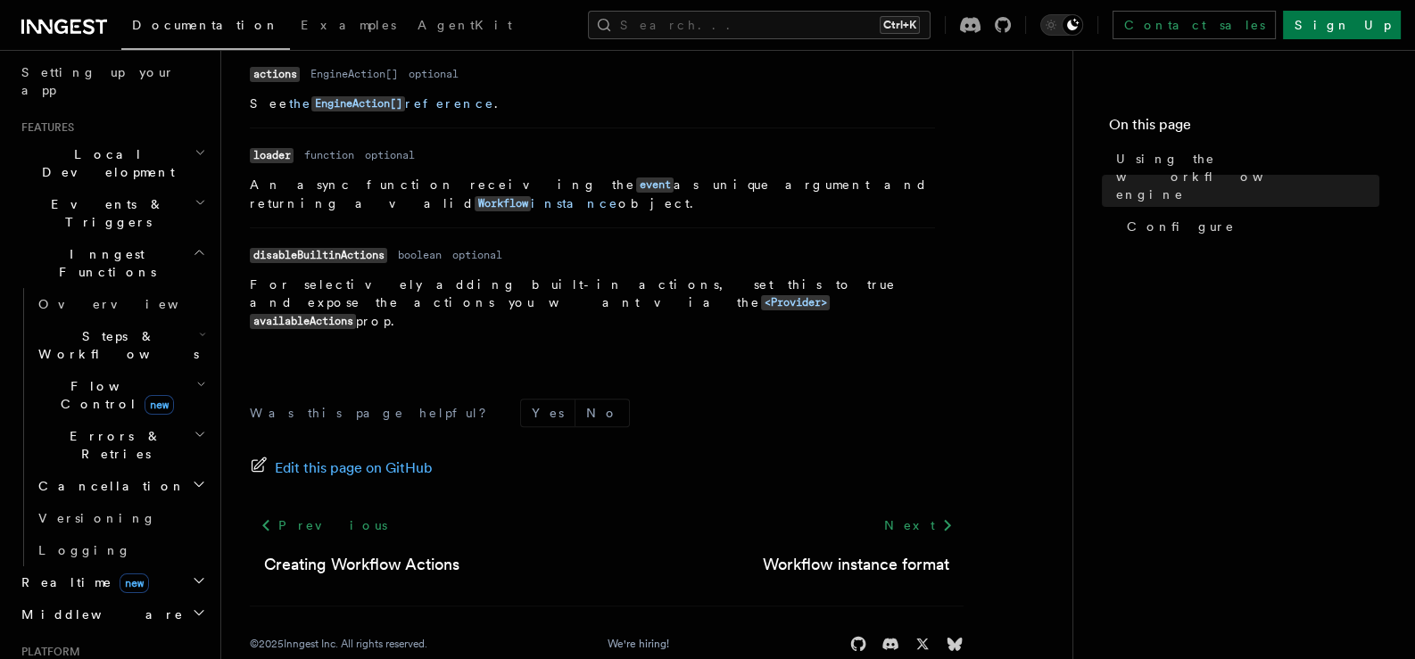
click at [119, 566] on h2 "Realtime new" at bounding box center [111, 582] width 195 height 32
click at [110, 631] on link "React hooks / Next.js" at bounding box center [120, 656] width 178 height 50
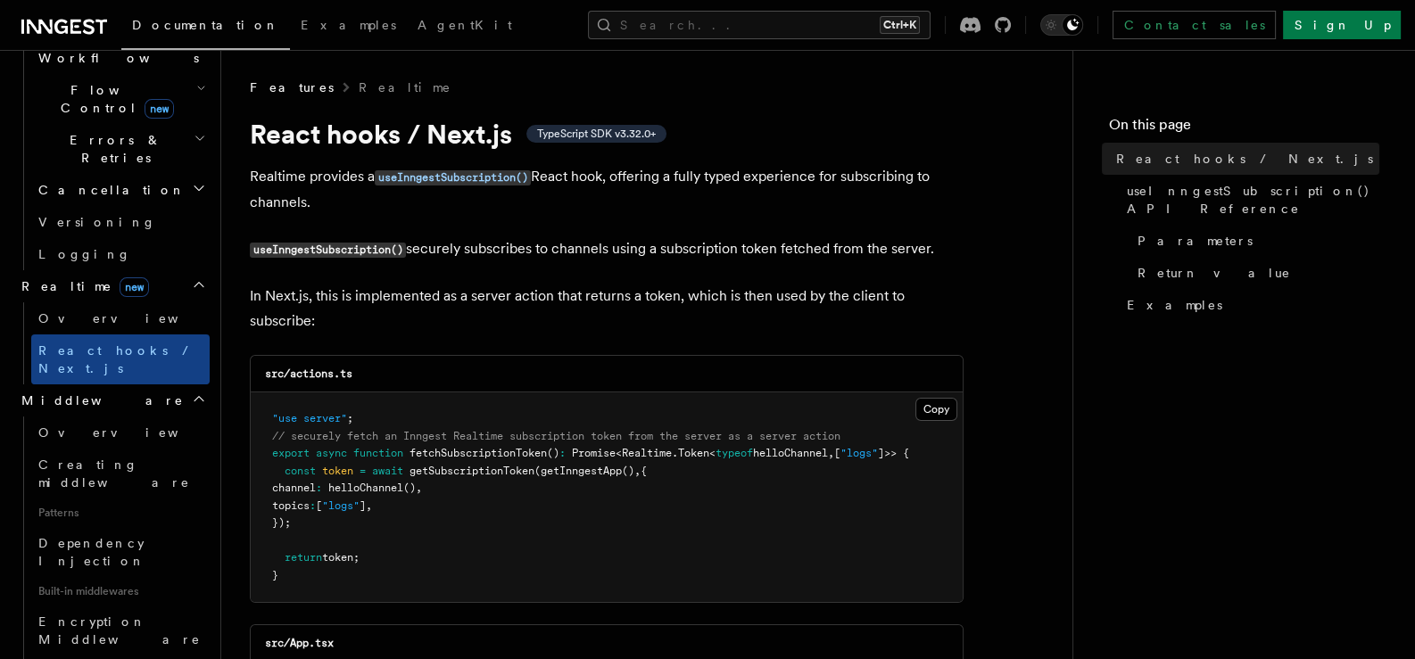
scroll to position [630, 0]
click at [84, 457] on span "Creating middleware" at bounding box center [114, 473] width 152 height 32
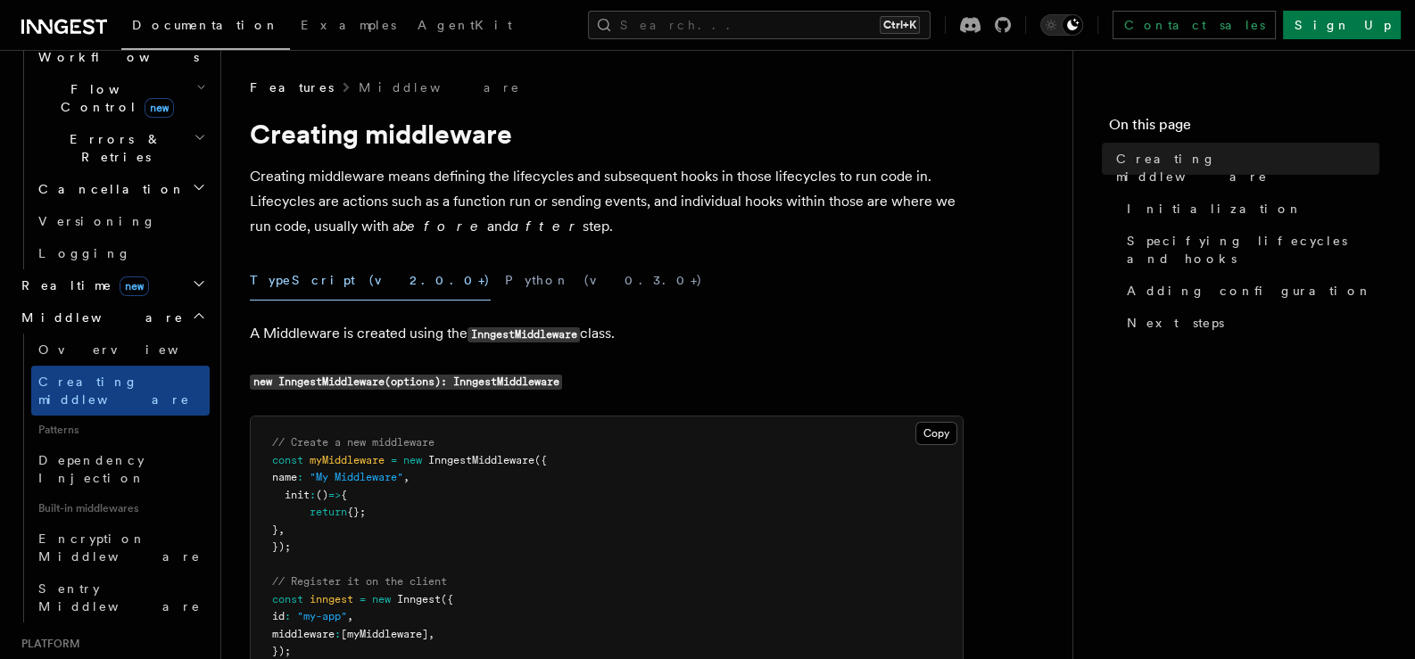
scroll to position [297, 0]
